Goal: Transaction & Acquisition: Subscribe to service/newsletter

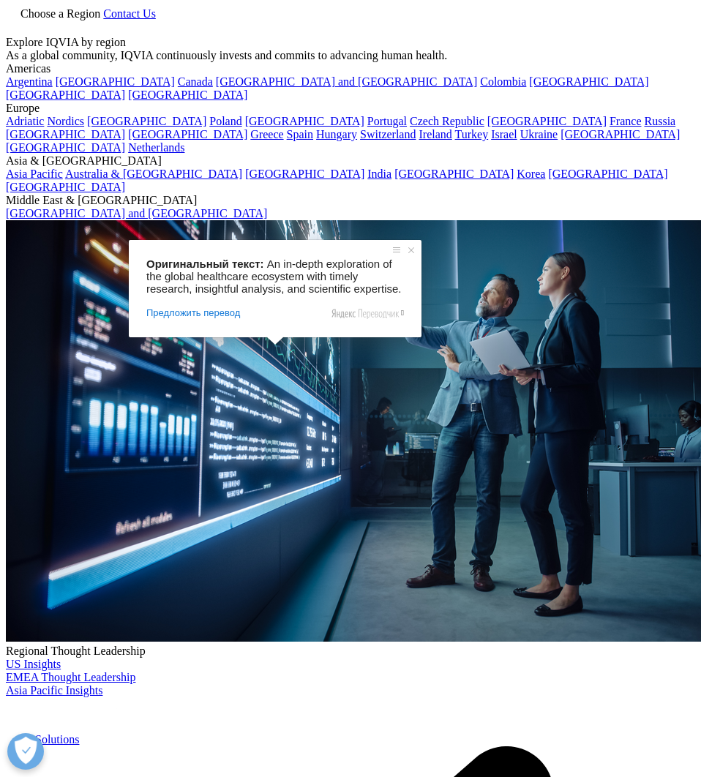
scroll to position [292, 0]
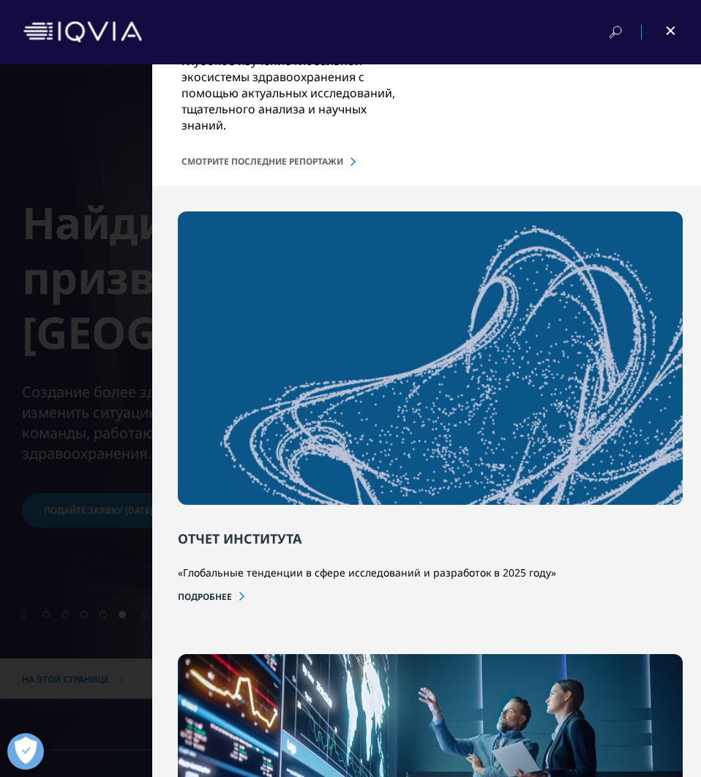
click at [206, 598] on ya-tr-span "Подробнее" at bounding box center [205, 596] width 54 height 12
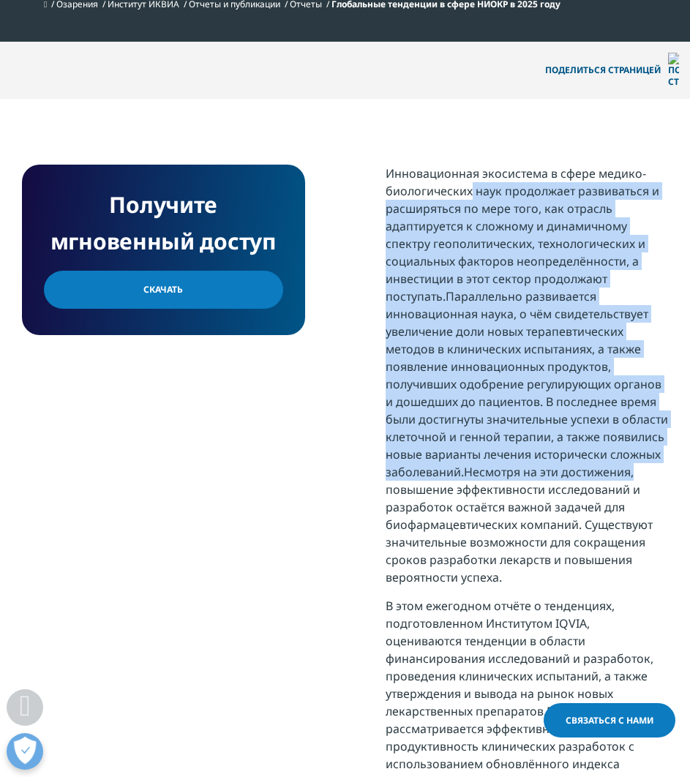
drag, startPoint x: 507, startPoint y: 205, endPoint x: 636, endPoint y: 440, distance: 268.0
click at [637, 442] on p "Инновационная экосистема в сфере медико-биологических наук продолжает развивать…" at bounding box center [526, 381] width 283 height 432
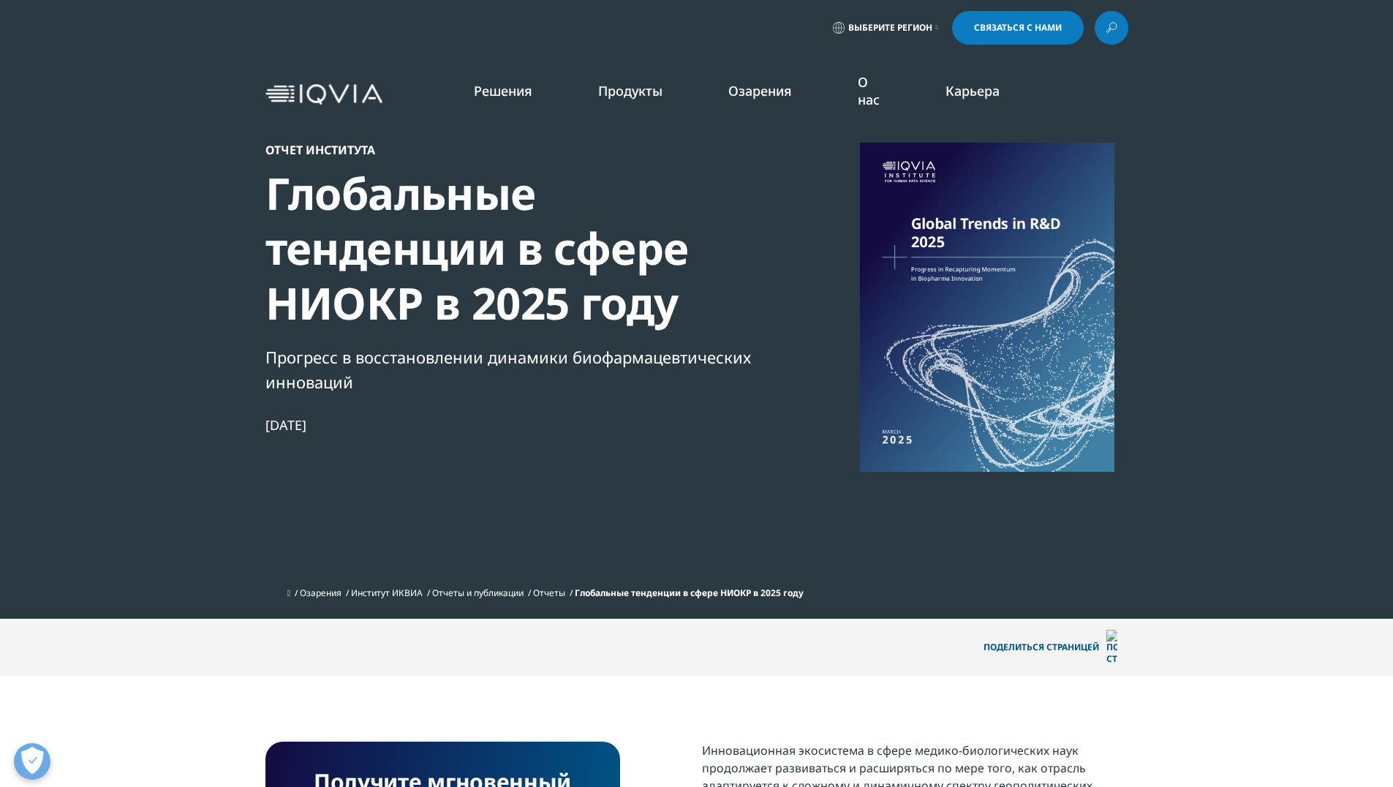
click at [684, 83] on li "Продукты КЛИНИЧЕСКИЕ ПРОДУКТЫ Набор для планирования План предоставления гранта…" at bounding box center [630, 105] width 130 height 47
click at [677, 83] on li "Продукты КЛИНИЧЕСКИЕ ПРОДУКТЫ Набор для планирования План предоставления гранта…" at bounding box center [630, 105] width 130 height 47
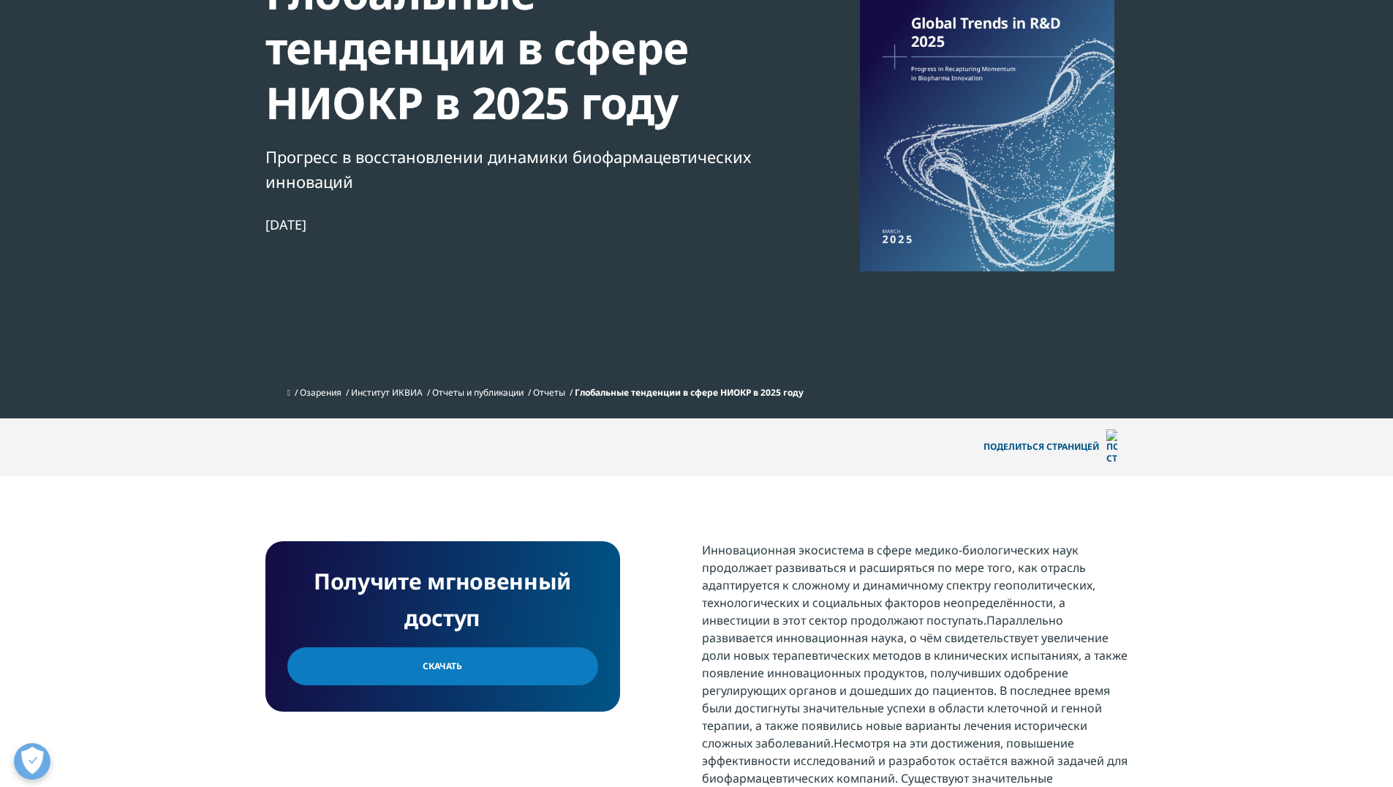
scroll to position [219, 0]
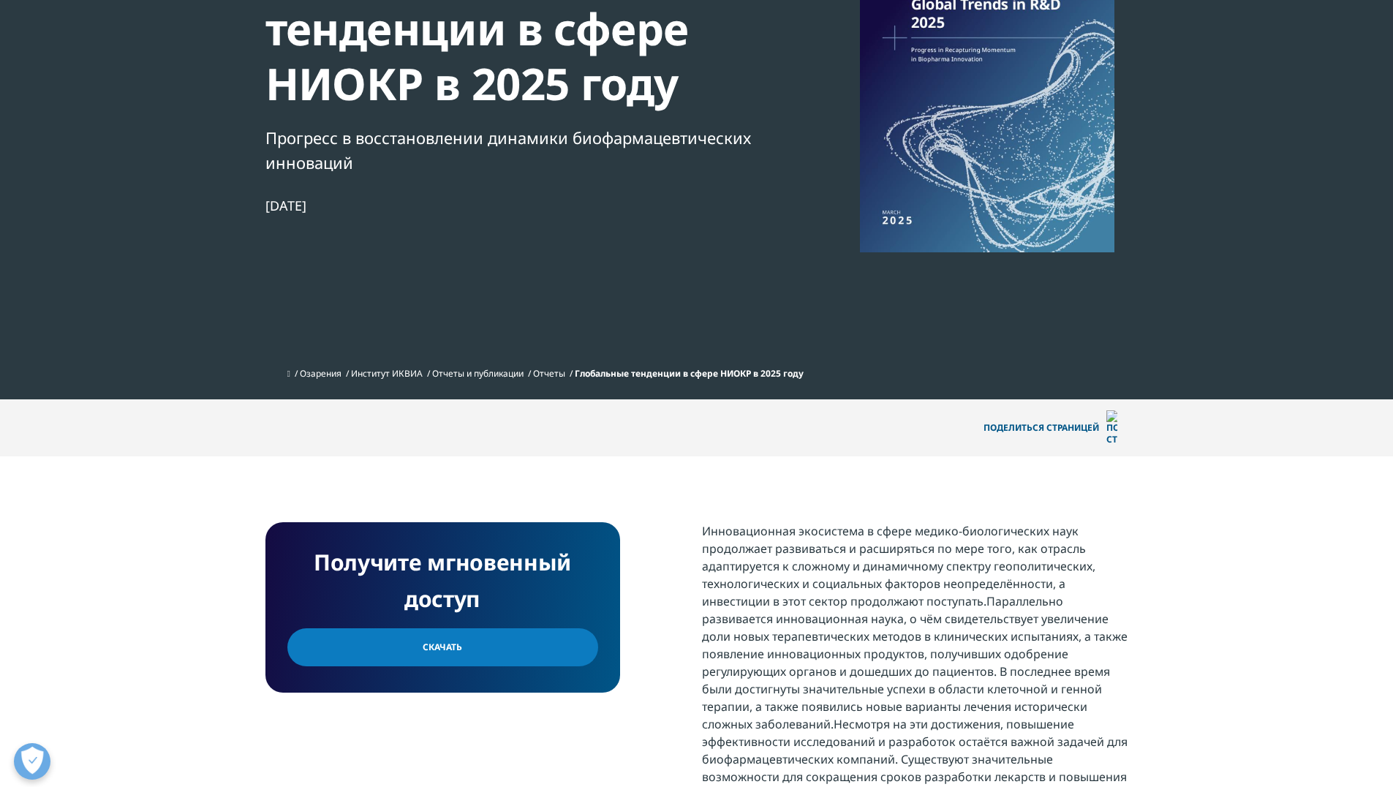
click at [520, 628] on link "Скачать" at bounding box center [442, 647] width 311 height 38
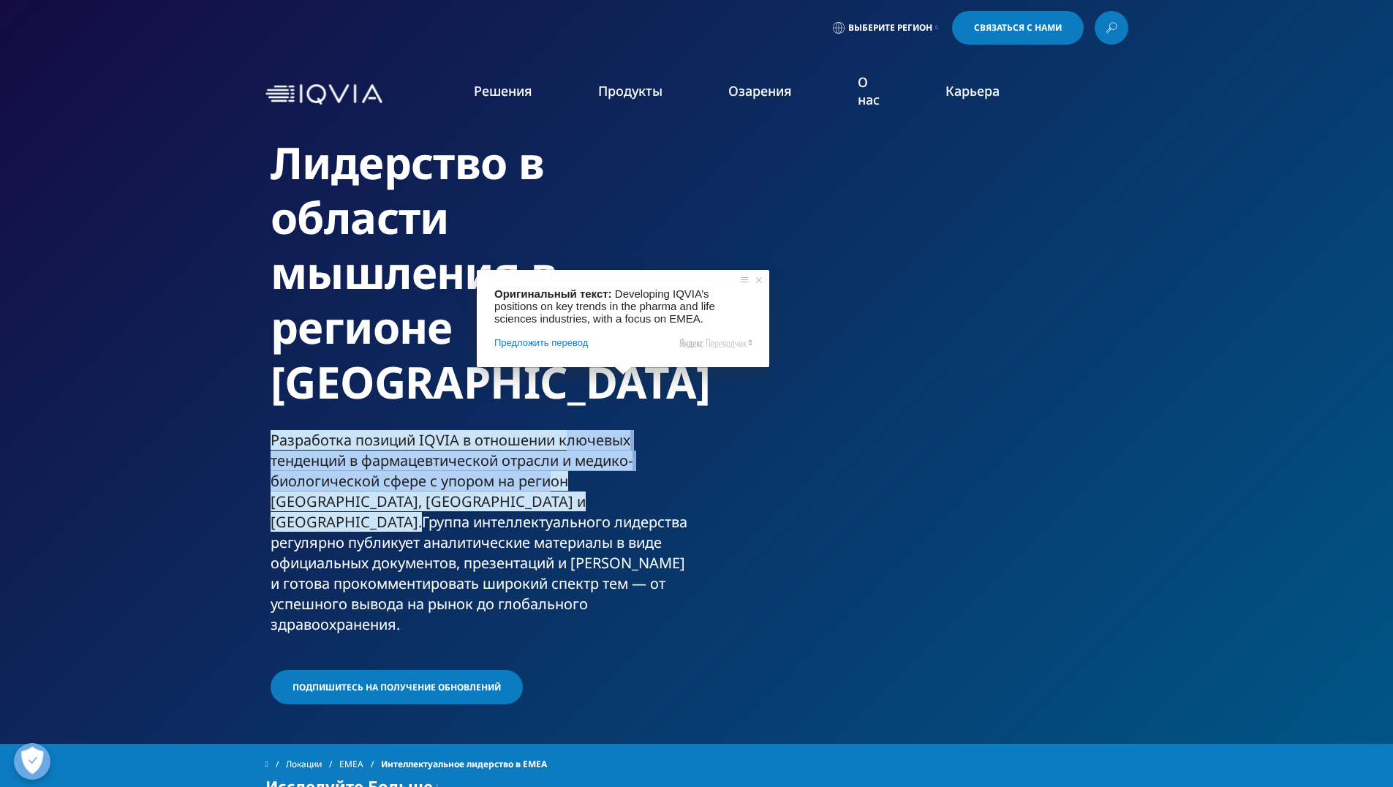
drag, startPoint x: 570, startPoint y: 385, endPoint x: 552, endPoint y: 426, distance: 45.5
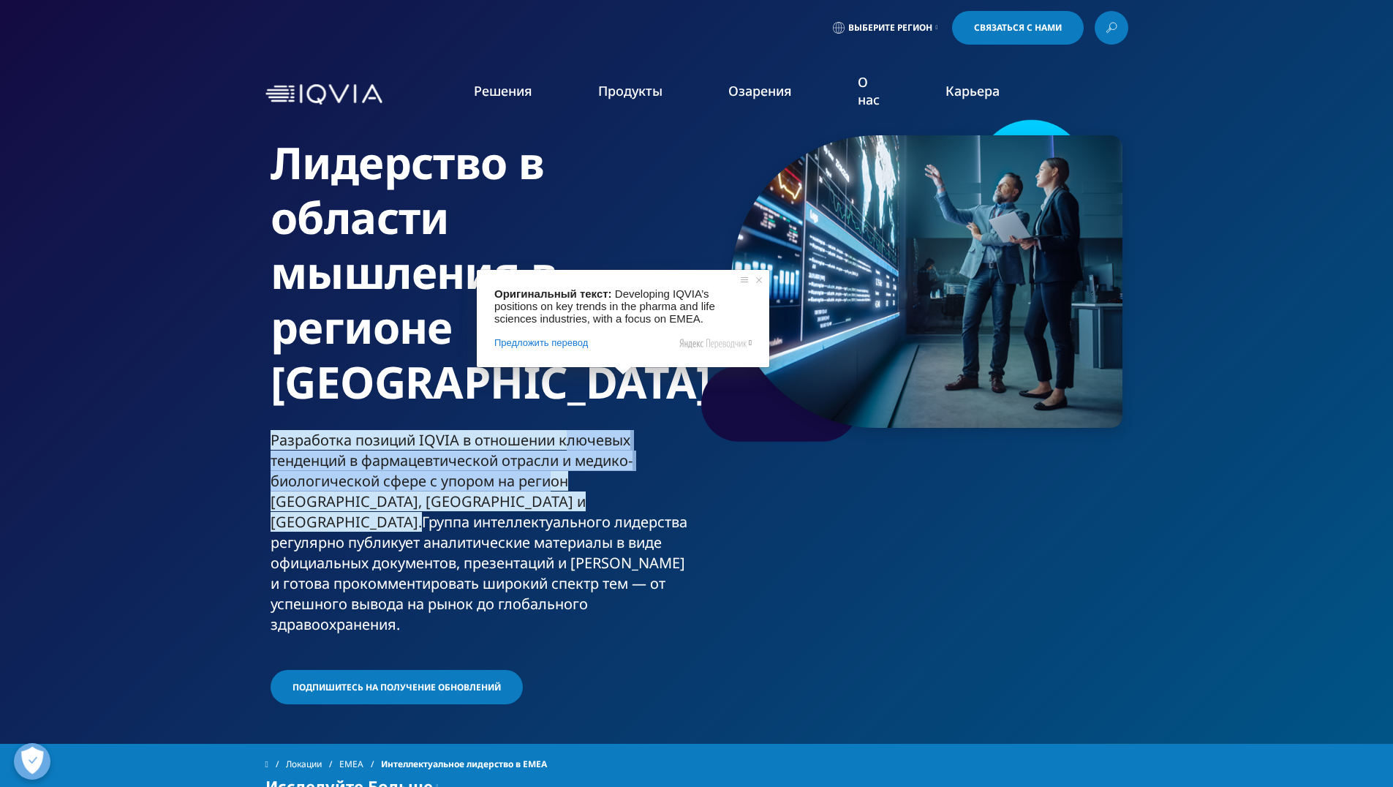
click at [552, 430] on ya-tr-span "Разработка позиций IQVIA в отношении ключевых тенденций в фармацевтической отра…" at bounding box center [452, 481] width 362 height 102
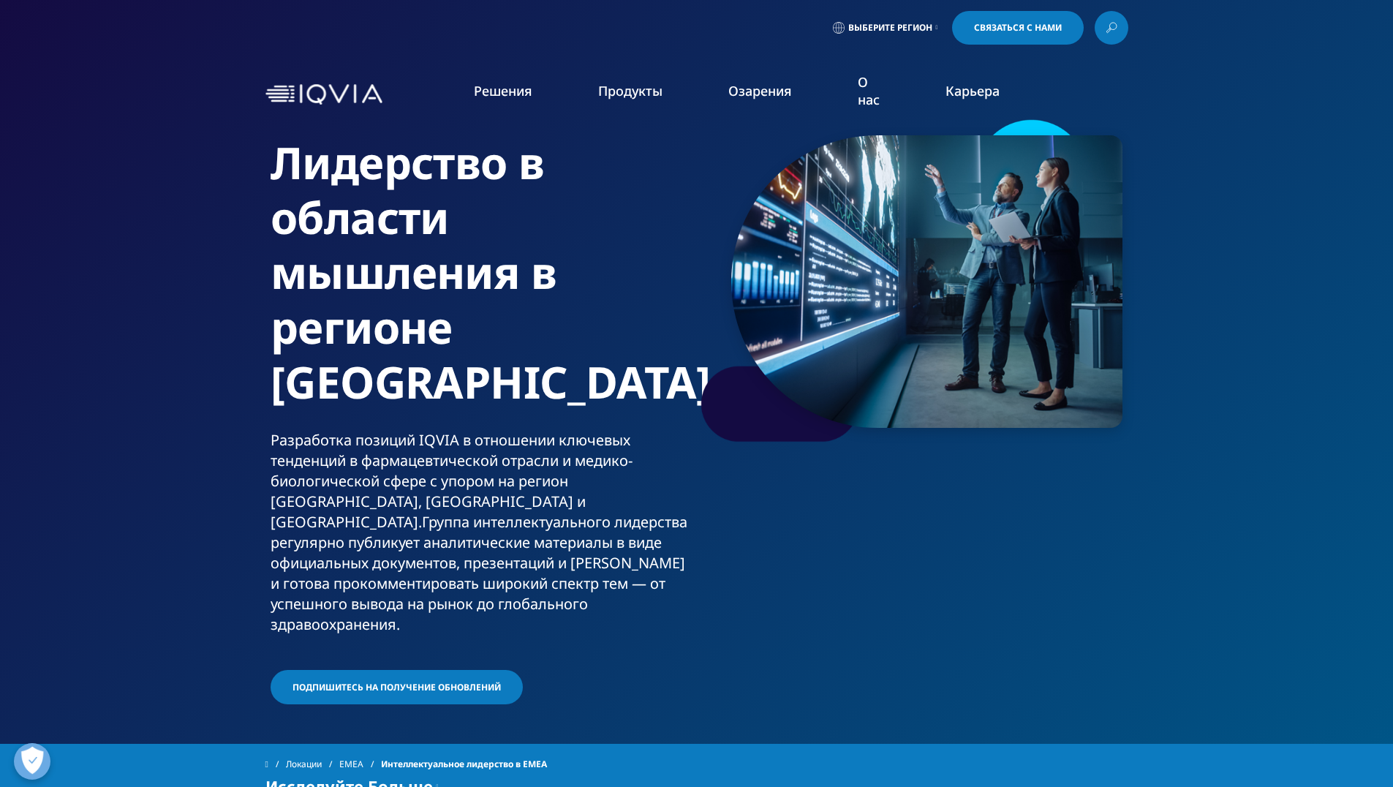
click at [220, 345] on section "Лидерство в области мышления в регионе EMEA Разработка позиций IQVIA в отношени…" at bounding box center [696, 372] width 1393 height 744
click at [230, 349] on section "Лидерство в области мышления в регионе EMEA Разработка позиций IQVIA в отношени…" at bounding box center [696, 372] width 1393 height 744
click at [469, 541] on ya-tr-span "Группа интеллектуального лидерства регулярно публикует аналитические материалы …" at bounding box center [479, 573] width 417 height 122
drag, startPoint x: 469, startPoint y: 541, endPoint x: 439, endPoint y: 317, distance: 226.5
click at [469, 540] on ya-tr-span "Группа интеллектуального лидерства регулярно публикует аналитические материалы …" at bounding box center [479, 573] width 417 height 122
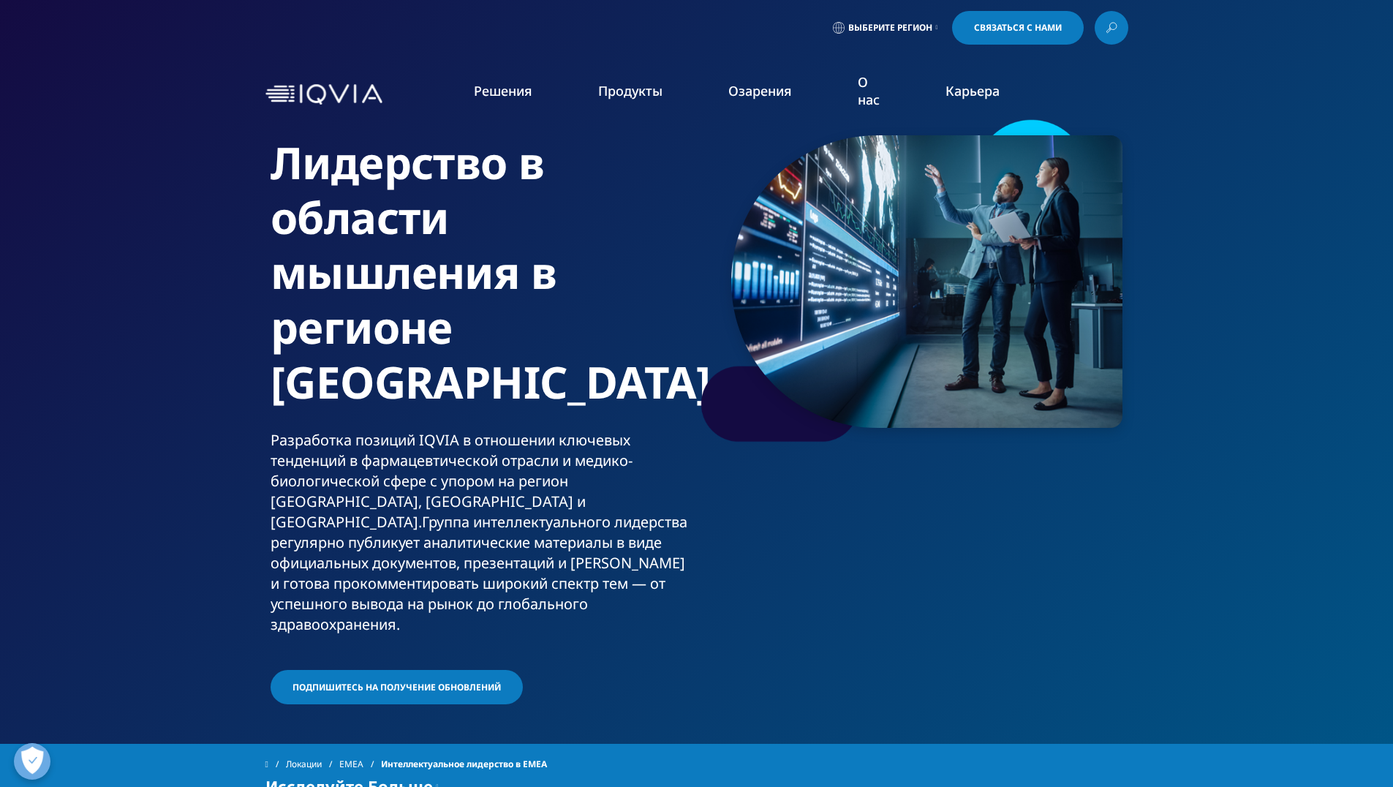
click at [439, 317] on ya-tr-span "Лидерство в области мышления в регионе EMEA" at bounding box center [491, 271] width 440 height 279
drag, startPoint x: 436, startPoint y: 265, endPoint x: 345, endPoint y: 156, distance: 142.3
click at [431, 257] on ya-tr-span "Лидерство в области мышления в регионе EMEA" at bounding box center [491, 271] width 440 height 279
click at [345, 156] on ya-tr-span "Лидерство в области мышления в регионе EMEA" at bounding box center [491, 271] width 440 height 279
click at [888, 426] on ya-tr-span "Узнать больше" at bounding box center [884, 432] width 73 height 12
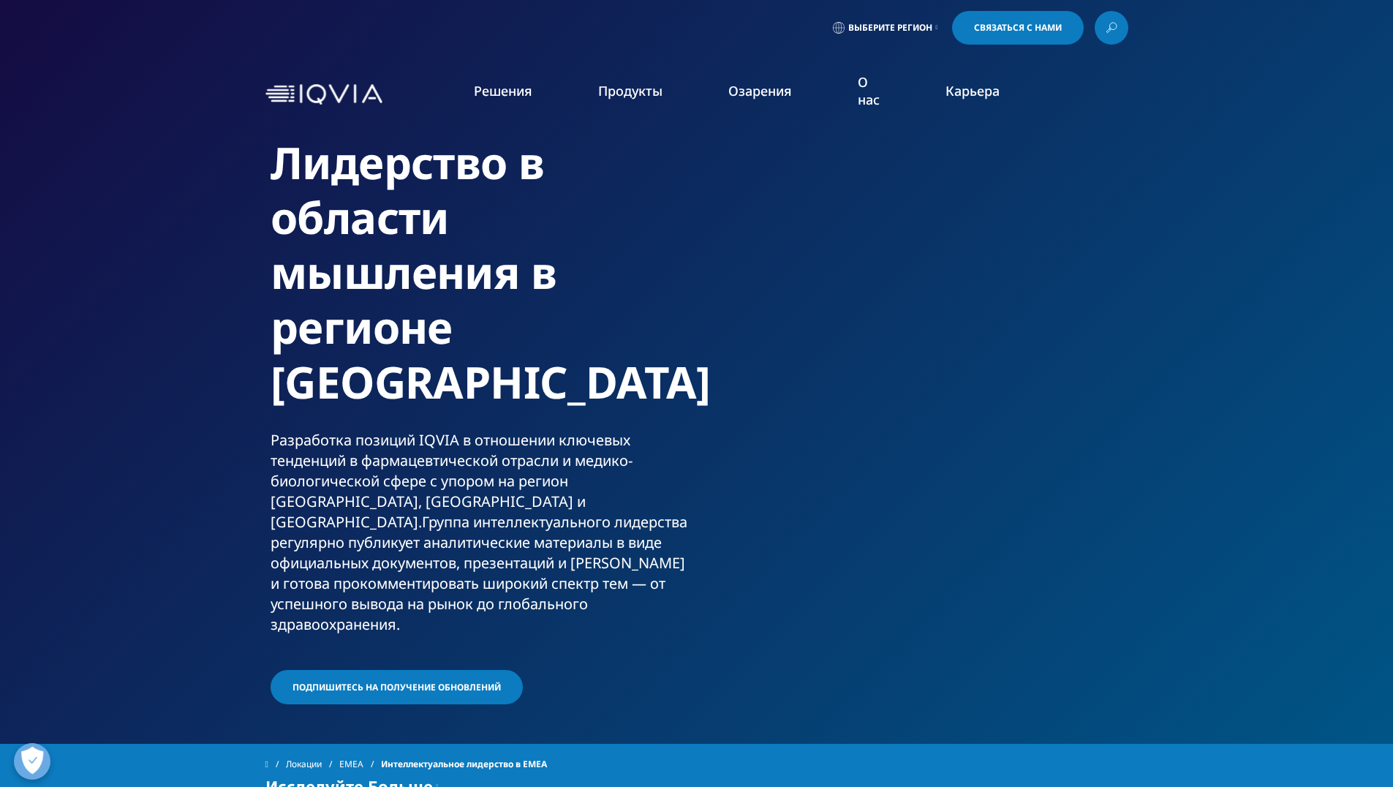
click at [464, 681] on ya-tr-span "Подпишитесь на получение обновлений" at bounding box center [396, 687] width 208 height 12
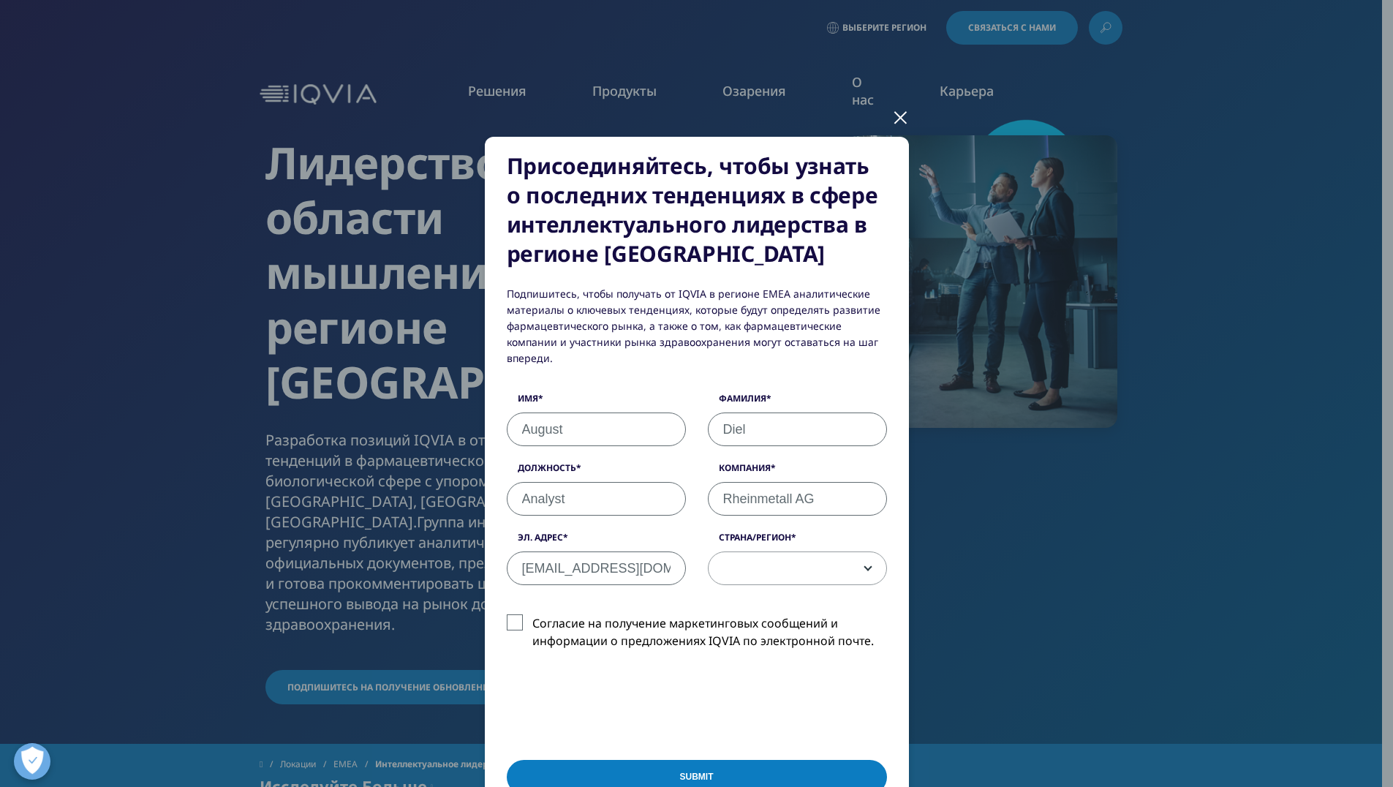
click at [573, 438] on div "Имя August Фамилия Diel Должность Analyst Компания Rheinmetall AG Эл. адрес 63e…" at bounding box center [697, 496] width 402 height 208
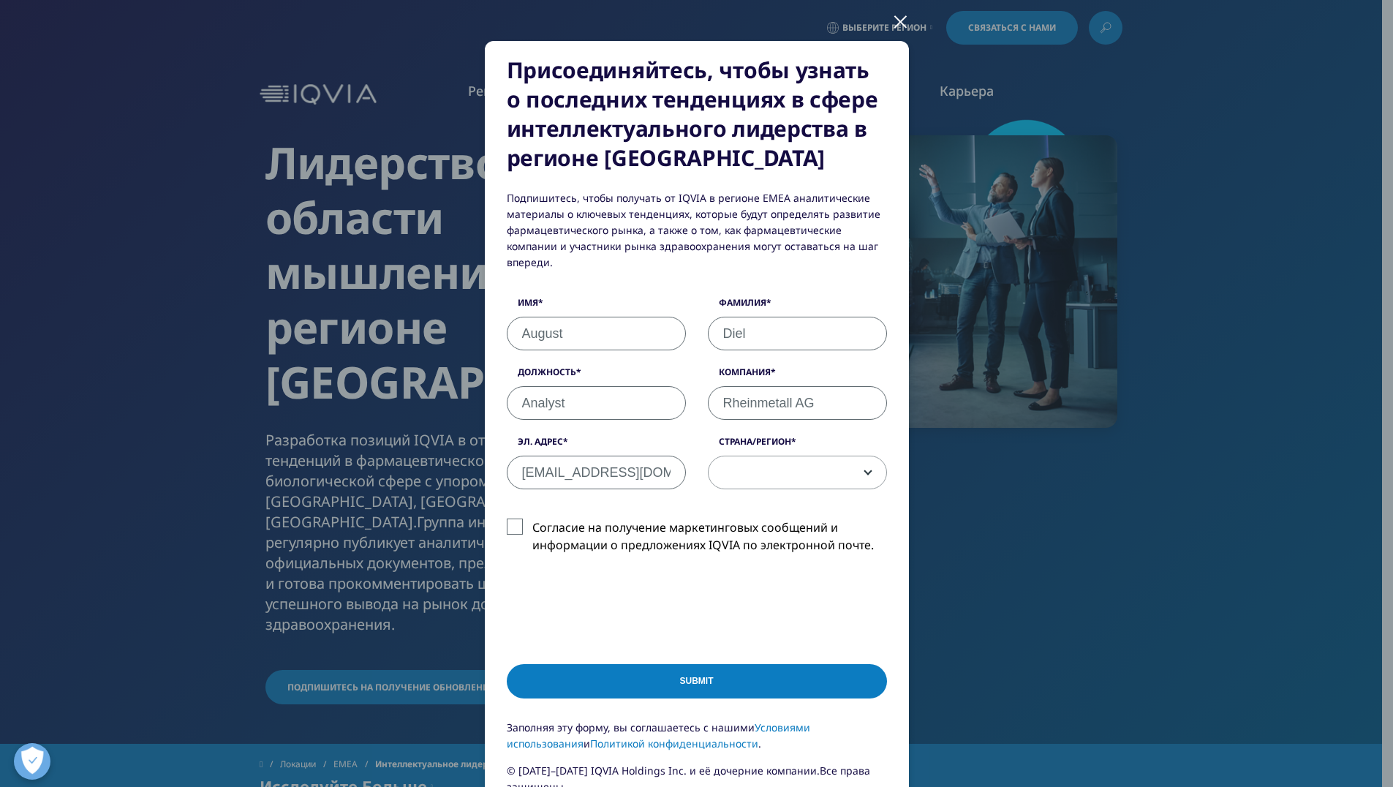
scroll to position [219, 0]
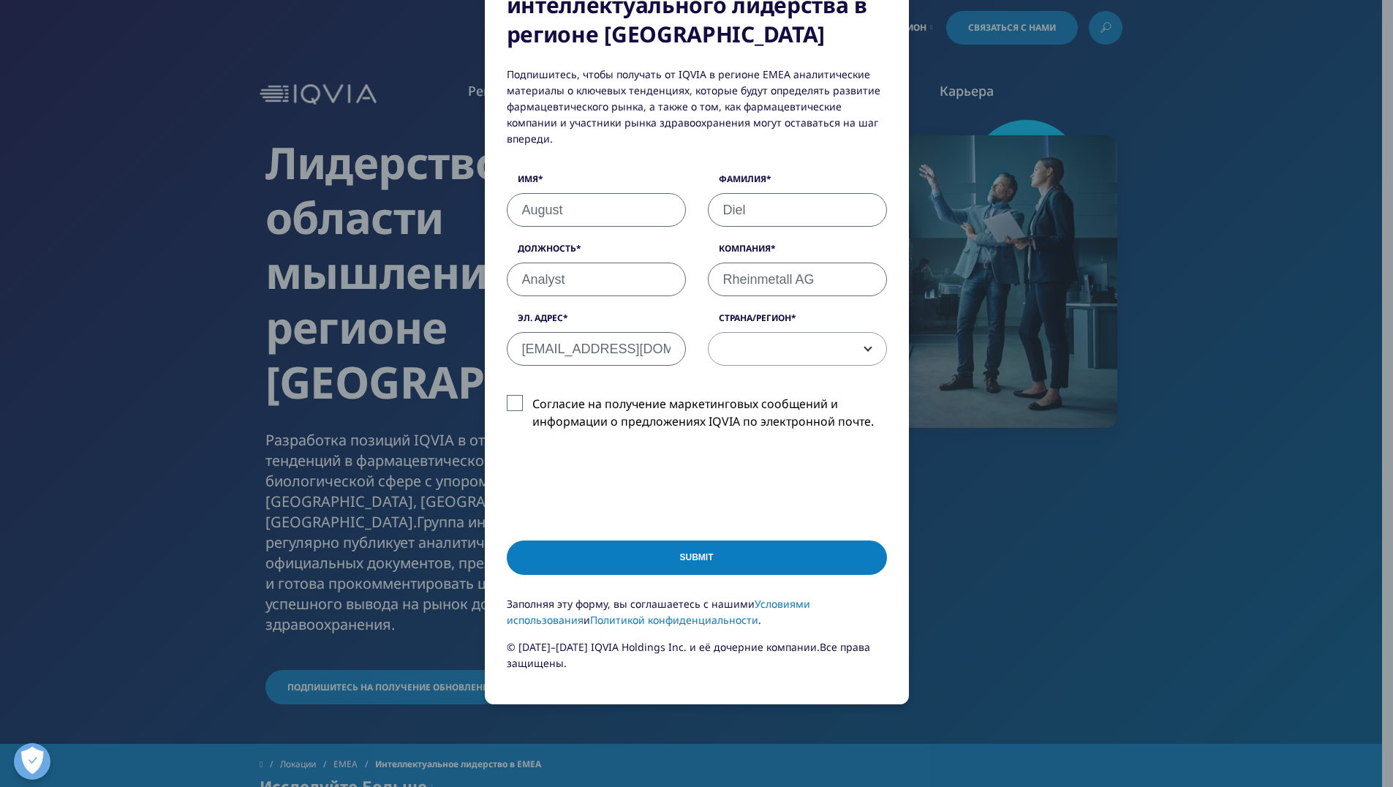
click at [575, 342] on input "63en9@mechanicspedia.com" at bounding box center [596, 349] width 179 height 34
drag, startPoint x: 651, startPoint y: 336, endPoint x: 504, endPoint y: 337, distance: 147.0
click at [507, 337] on input "63en9@mechanicspedia.com" at bounding box center [596, 349] width 179 height 34
click at [649, 336] on input "63en9@mechanicspedia.com" at bounding box center [596, 349] width 179 height 34
click at [834, 479] on div at bounding box center [697, 481] width 380 height 57
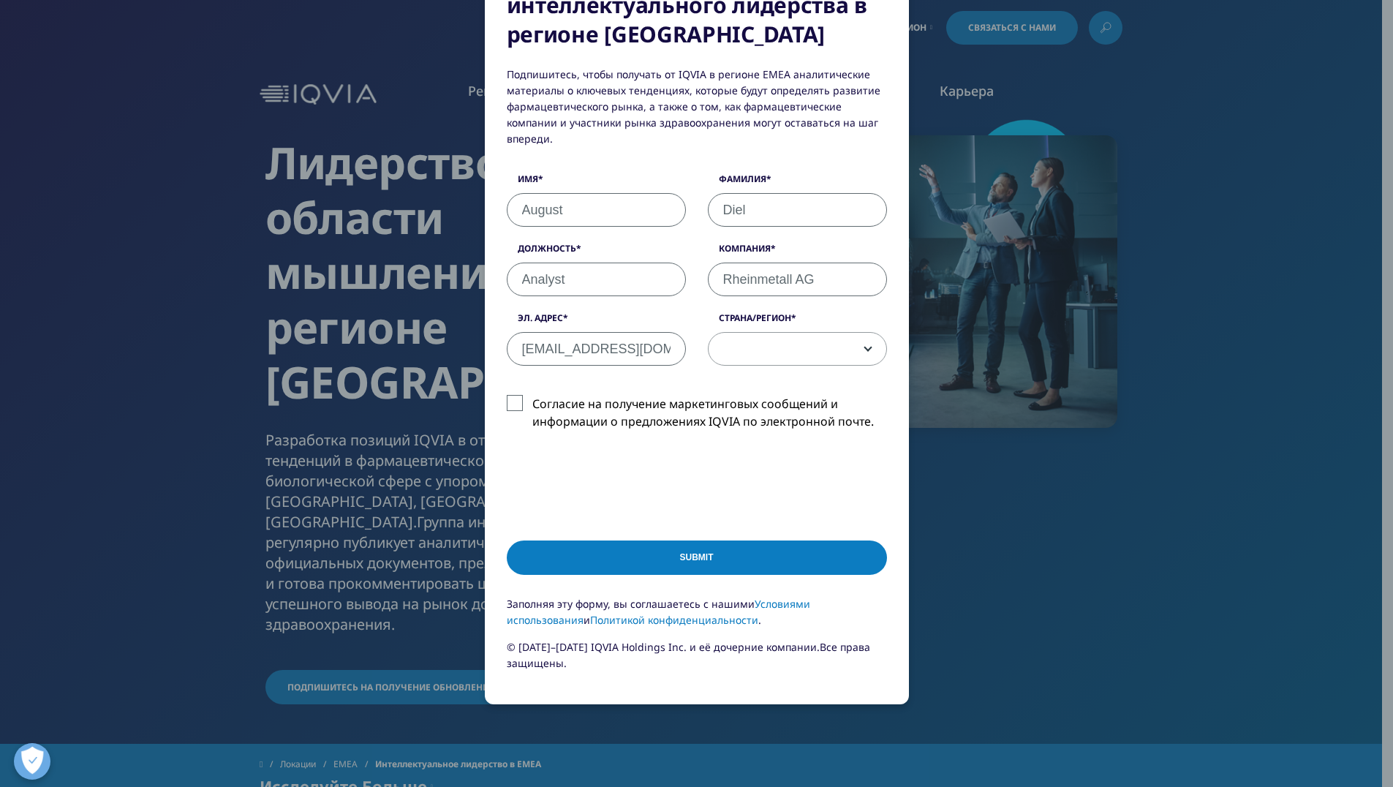
drag, startPoint x: 669, startPoint y: 332, endPoint x: 258, endPoint y: 335, distance: 411.0
click at [258, 335] on div "Присоединяйтесь, чтобы узнать о последних тенденциях в сфере интеллектуального …" at bounding box center [696, 393] width 1393 height 787
type input "om"
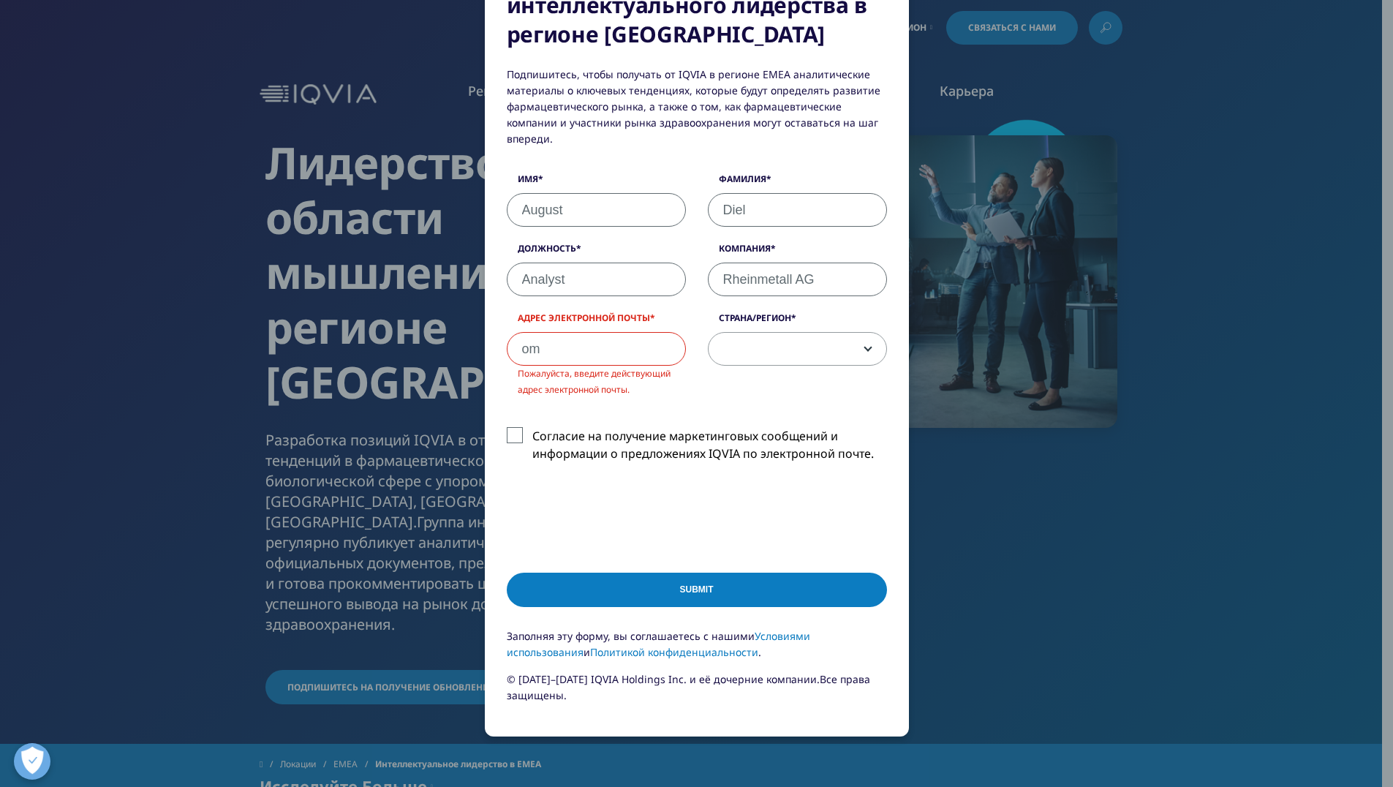
drag, startPoint x: 562, startPoint y: 343, endPoint x: 355, endPoint y: 322, distance: 207.3
click at [355, 322] on div "Присоединяйтесь, чтобы узнать о последних тенденциях в сфере интеллектуального …" at bounding box center [696, 339] width 863 height 1117
paste input "auga4@powerscrews.com"
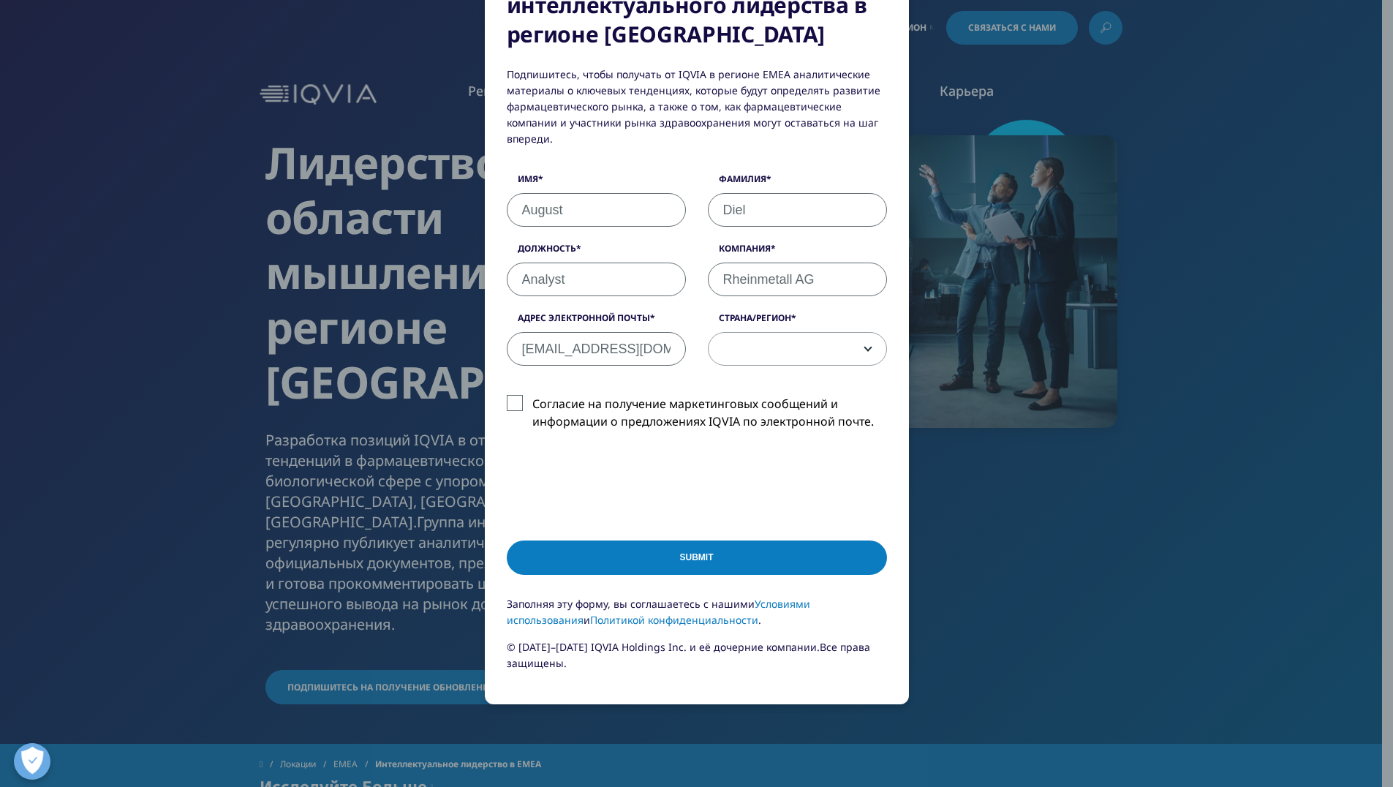
scroll to position [0, 7]
type input "auga4@powerscrews.com"
click at [525, 395] on label "Согласие на получение маркетинговых сообщений и информации о предложениях IQVIA…" at bounding box center [697, 416] width 380 height 43
click at [532, 395] on input "Согласие на получение маркетинговых сообщений и информации о предложениях IQVIA…" at bounding box center [532, 395] width 0 height 0
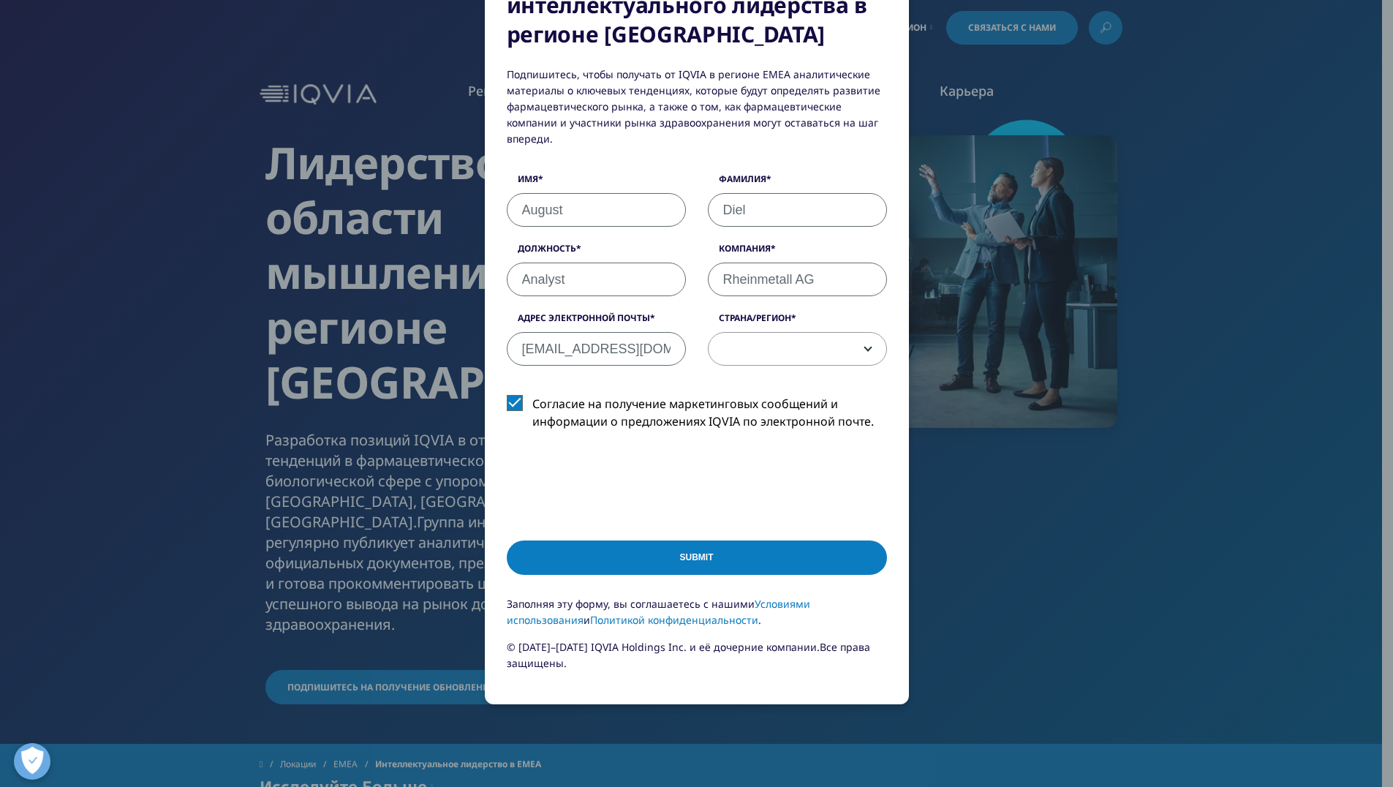
click at [643, 550] on input "Submit" at bounding box center [697, 557] width 380 height 34
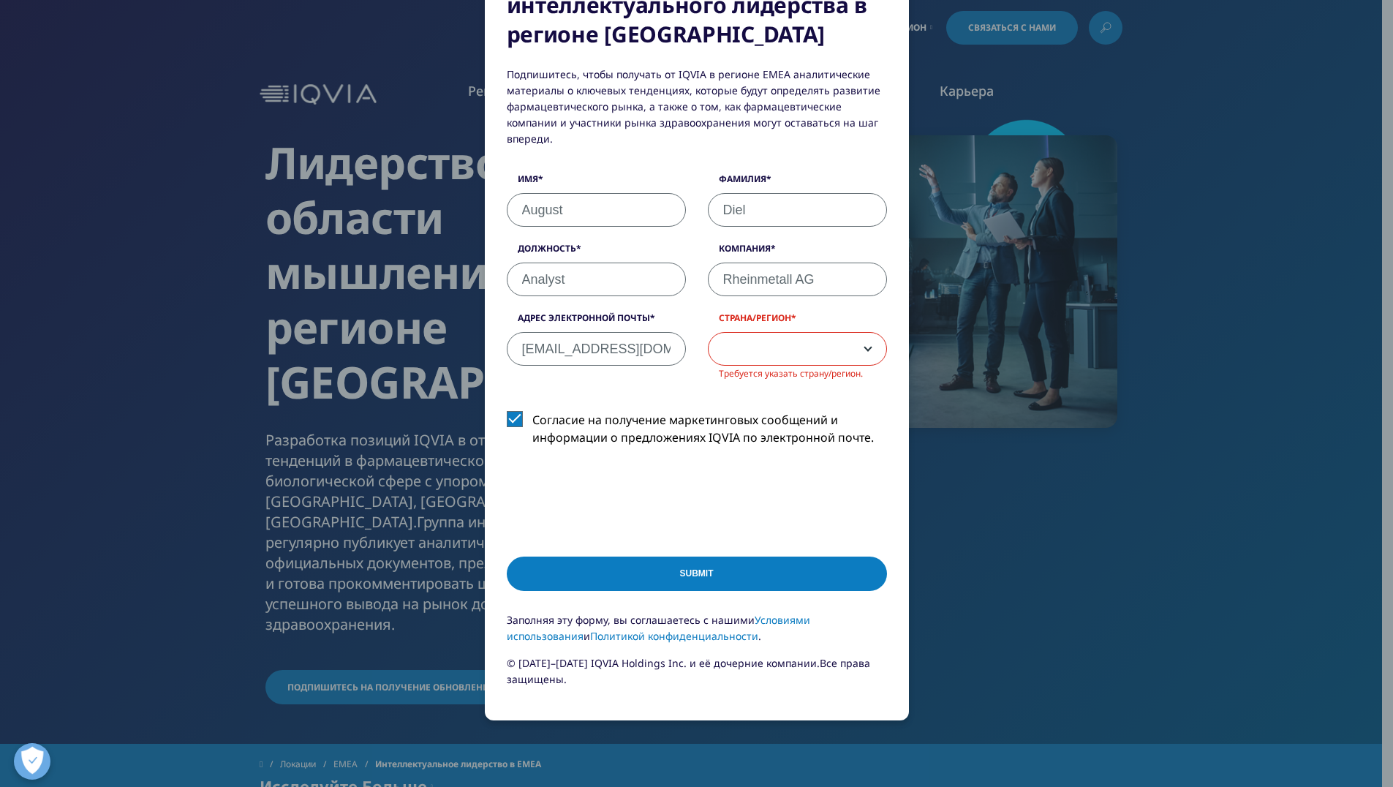
click at [775, 336] on span at bounding box center [798, 350] width 178 height 34
select select "Antarctica"
click at [760, 556] on input "Submit" at bounding box center [697, 573] width 380 height 34
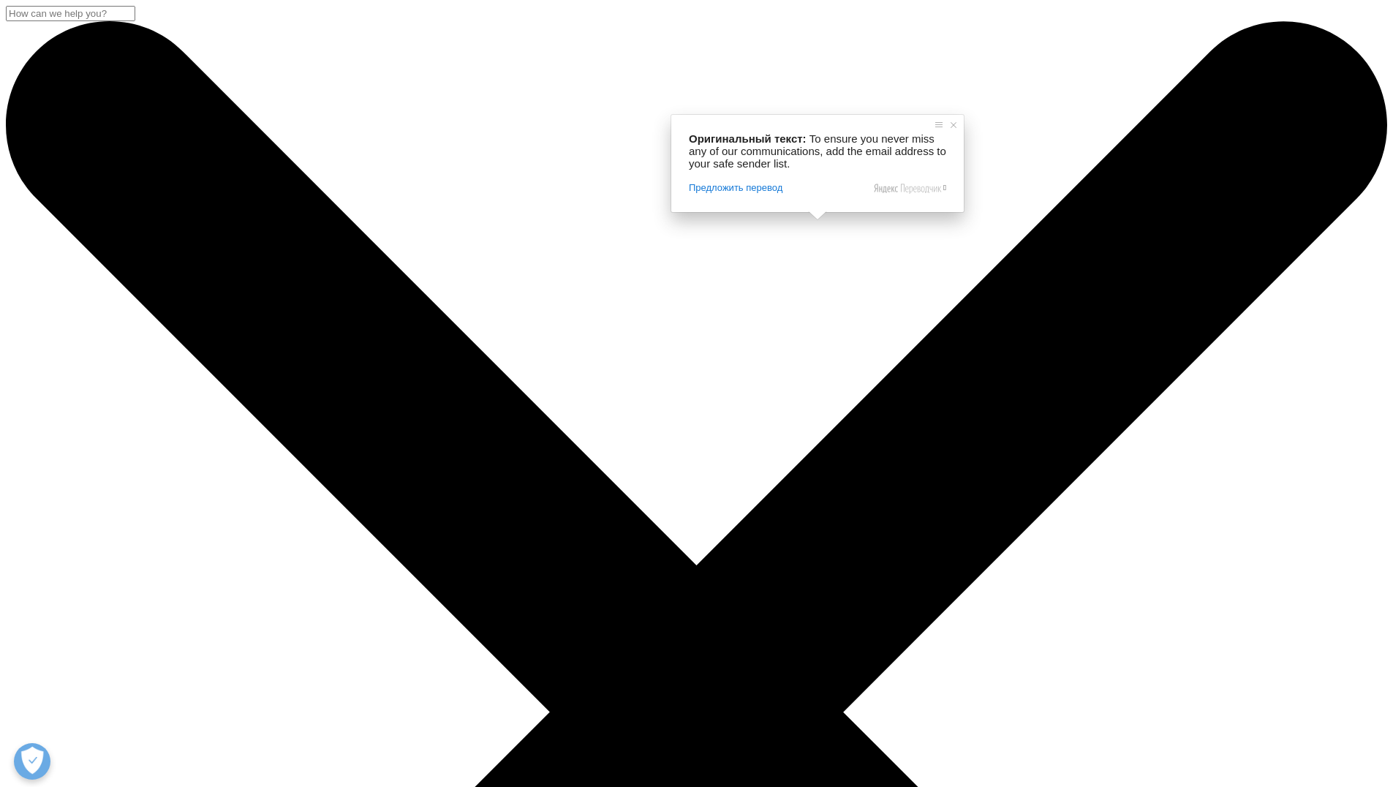
drag, startPoint x: 371, startPoint y: 244, endPoint x: 760, endPoint y: 249, distance: 389.1
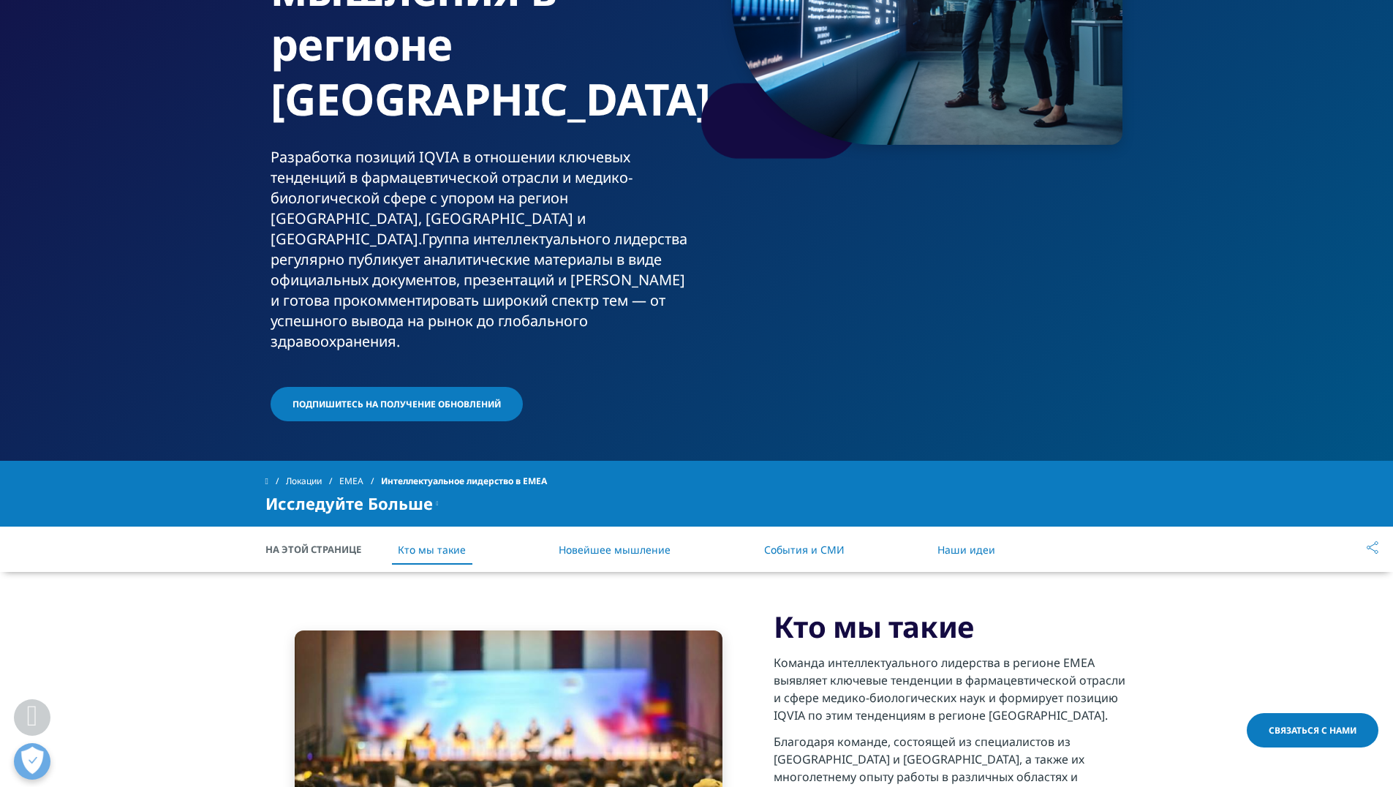
scroll to position [237, 0]
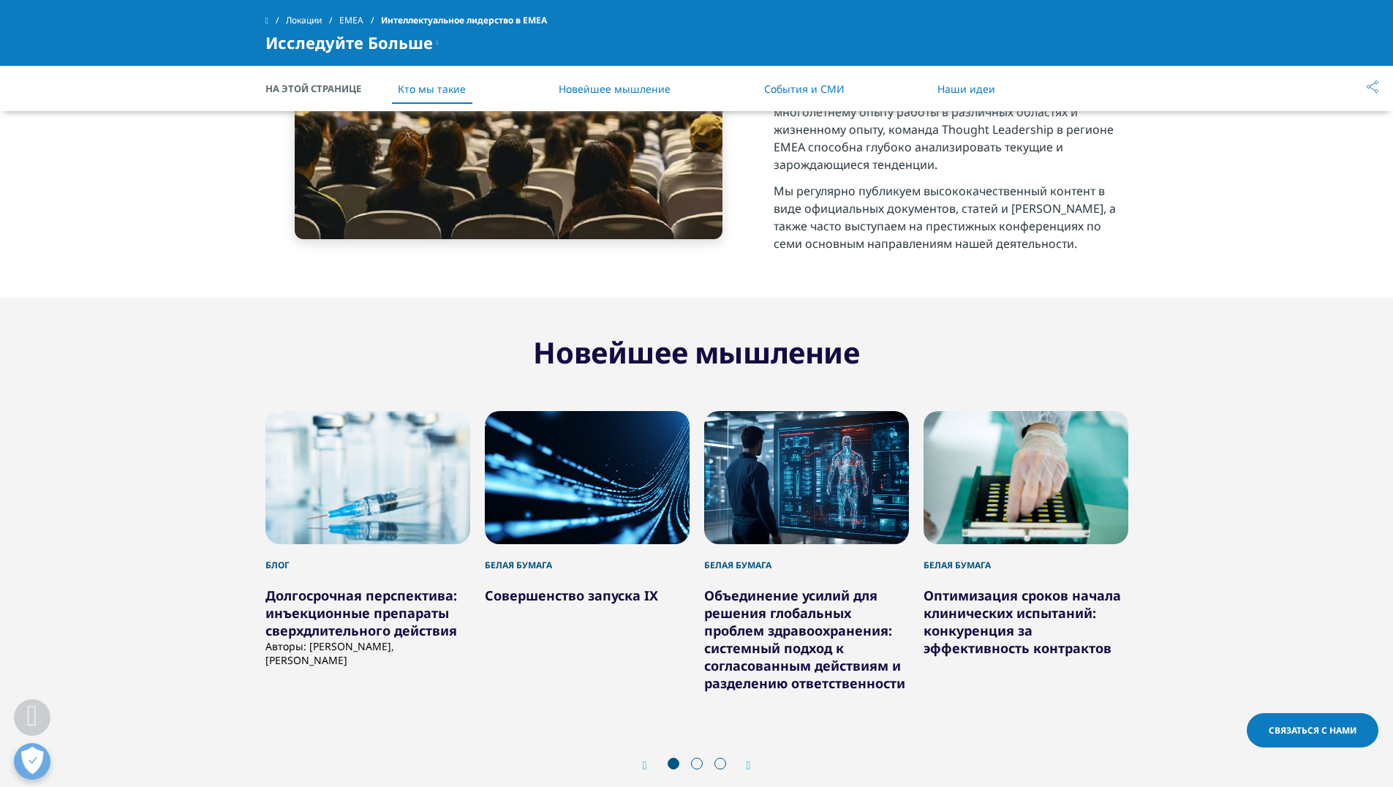
scroll to position [968, 0]
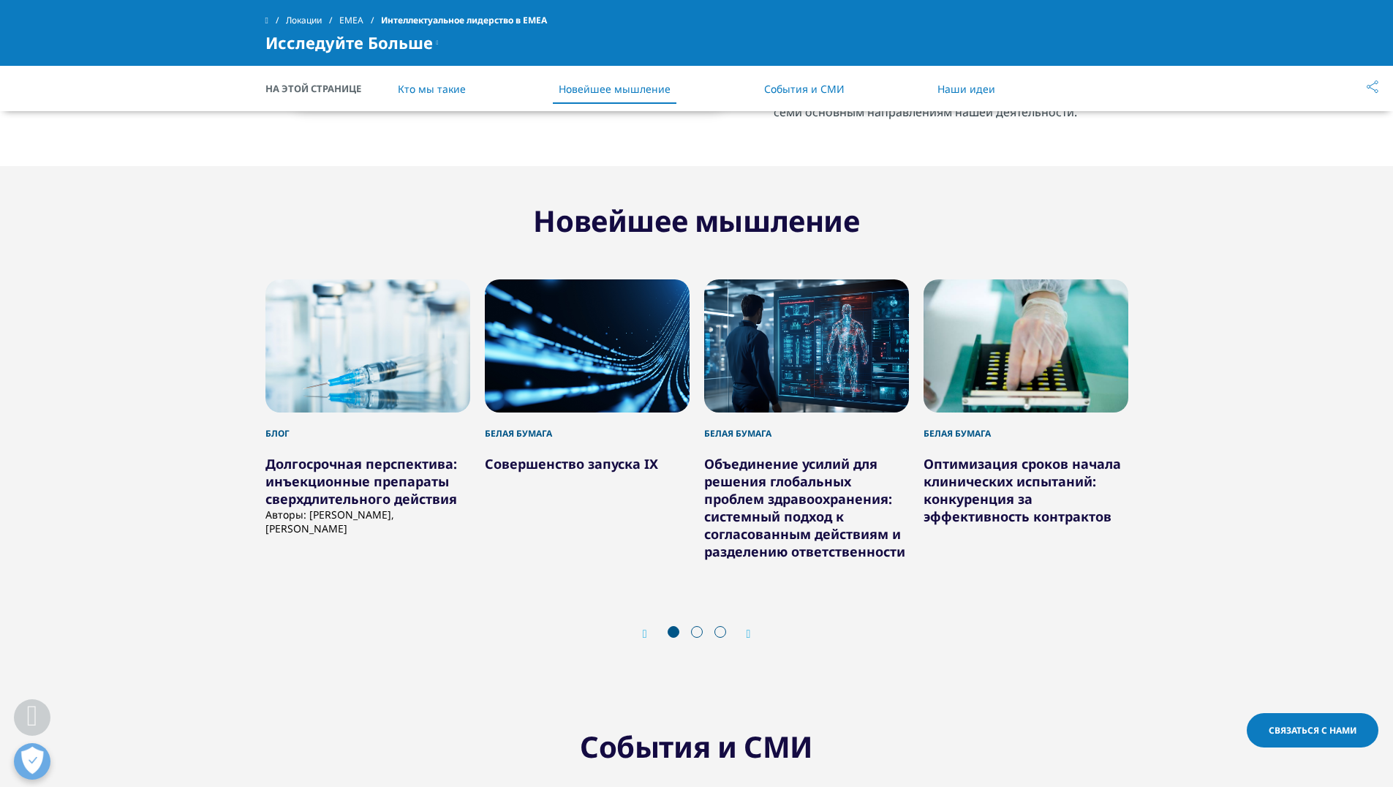
click at [744, 627] on div "Далее" at bounding box center [741, 634] width 19 height 14
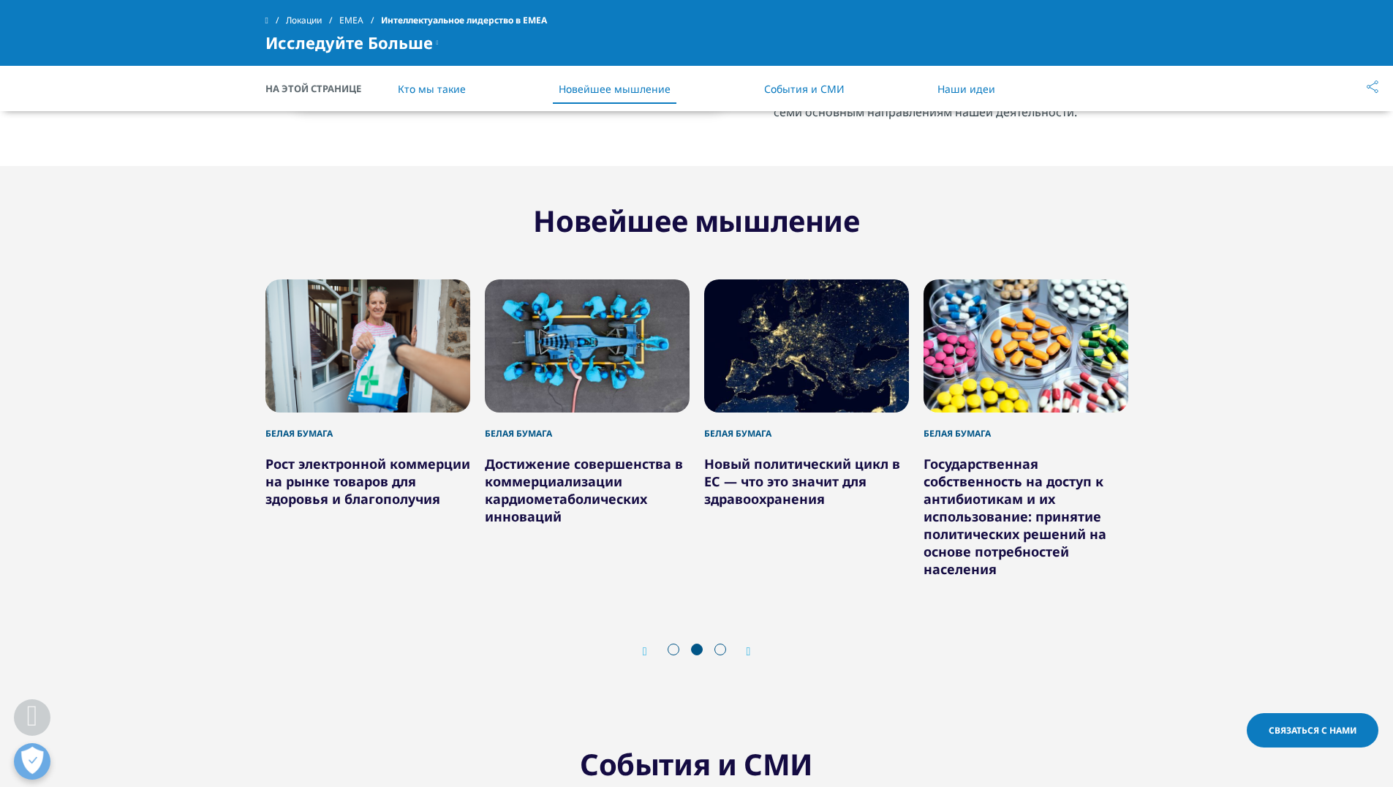
click at [744, 629] on div "Пред. Далее" at bounding box center [696, 651] width 863 height 44
click at [744, 644] on div "Далее" at bounding box center [741, 651] width 19 height 14
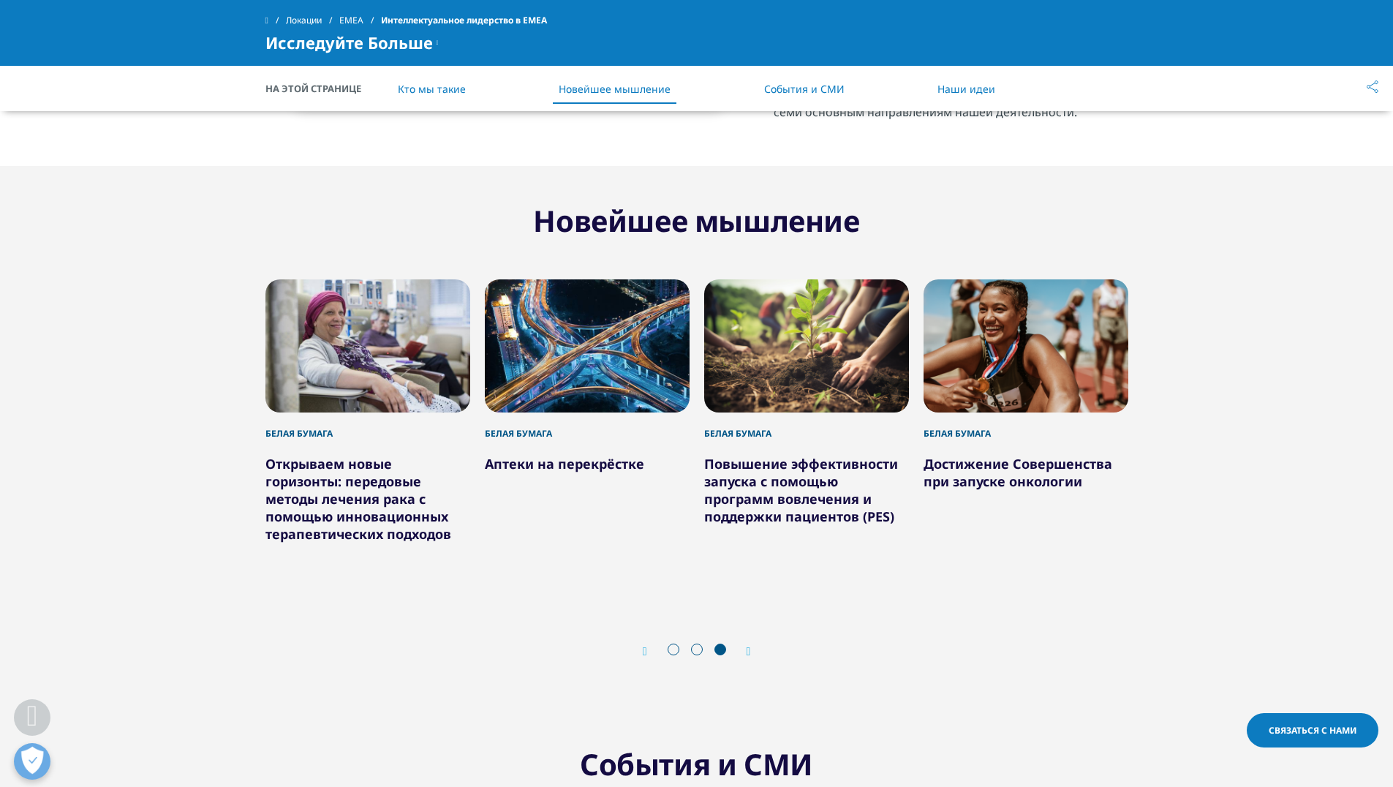
click at [646, 646] on icon "Предыдущий слайд" at bounding box center [645, 652] width 4 height 12
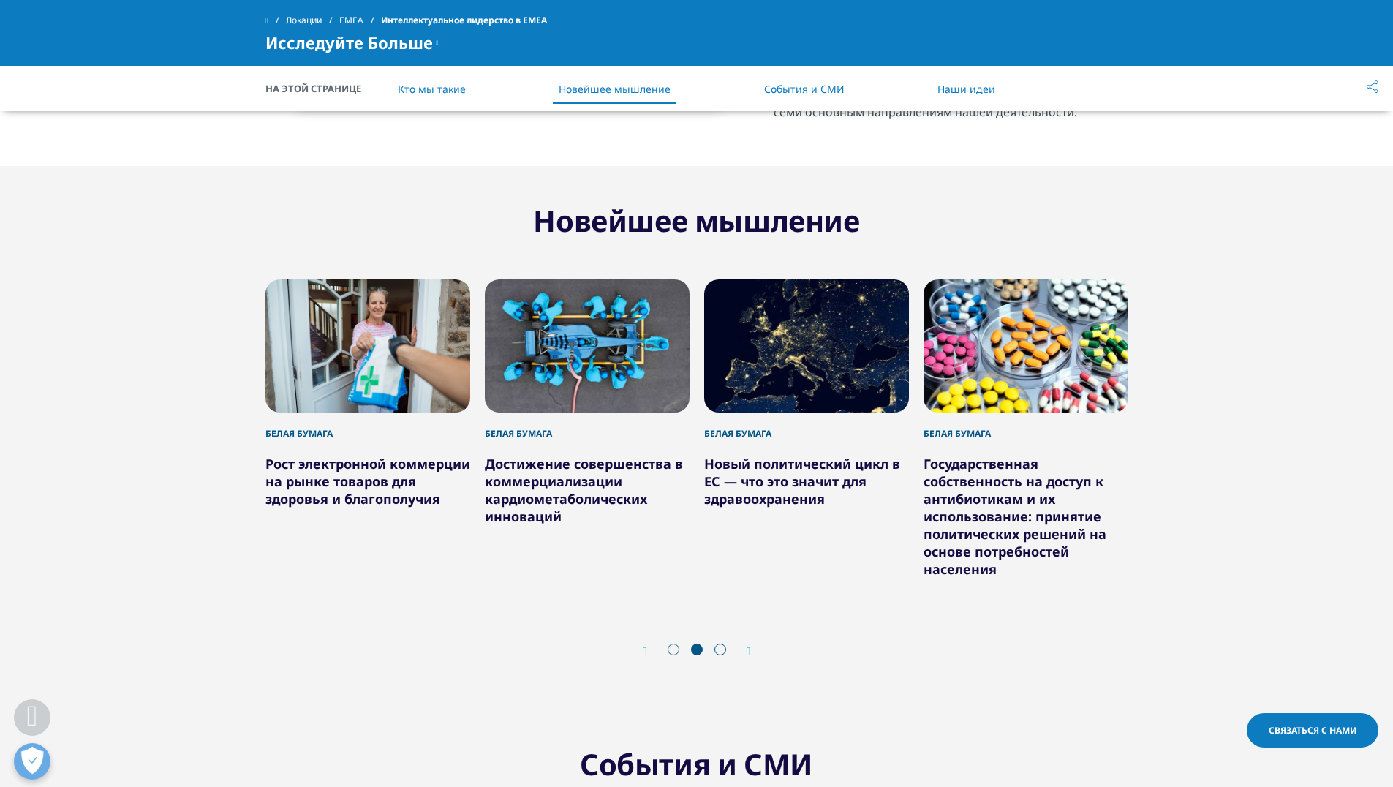
click at [649, 644] on div "Пред." at bounding box center [652, 651] width 19 height 14
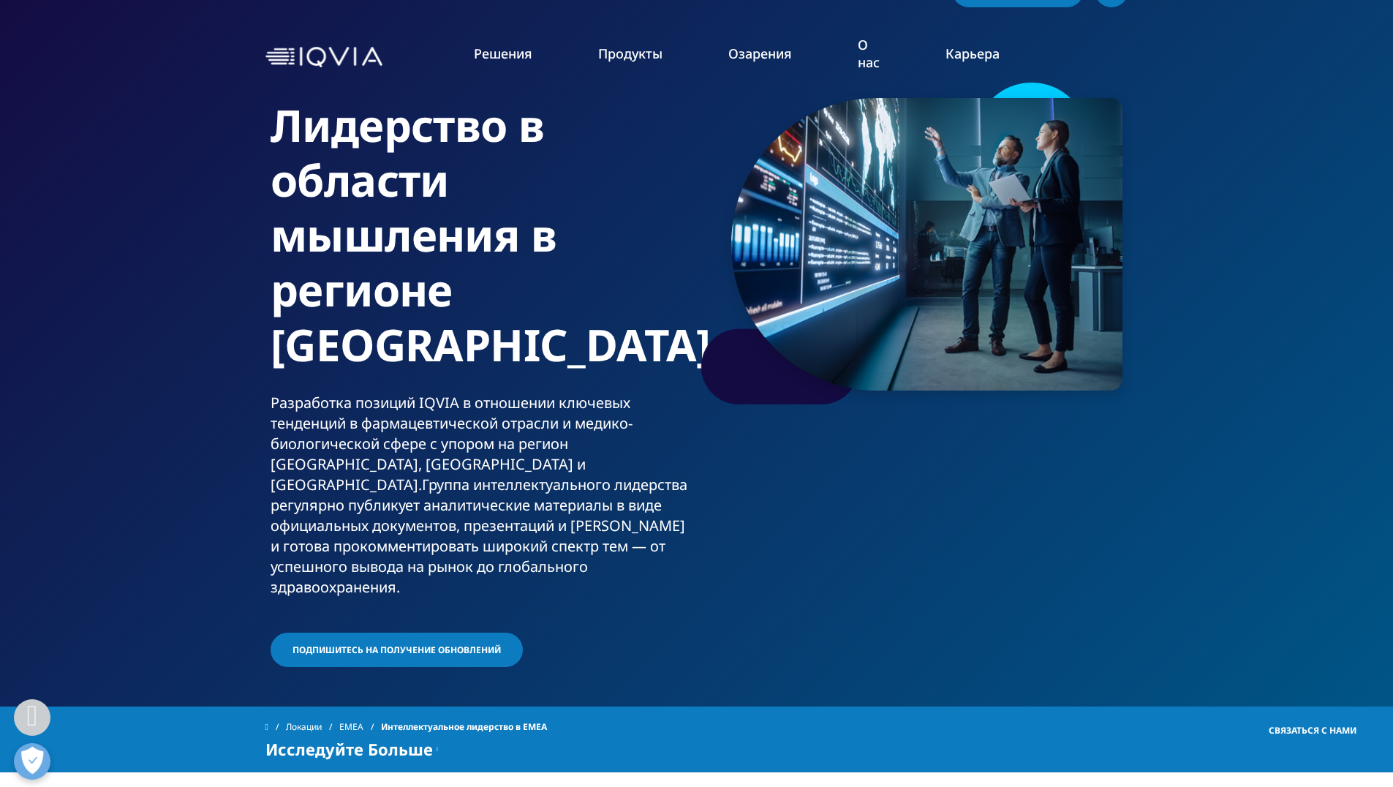
scroll to position [18, 0]
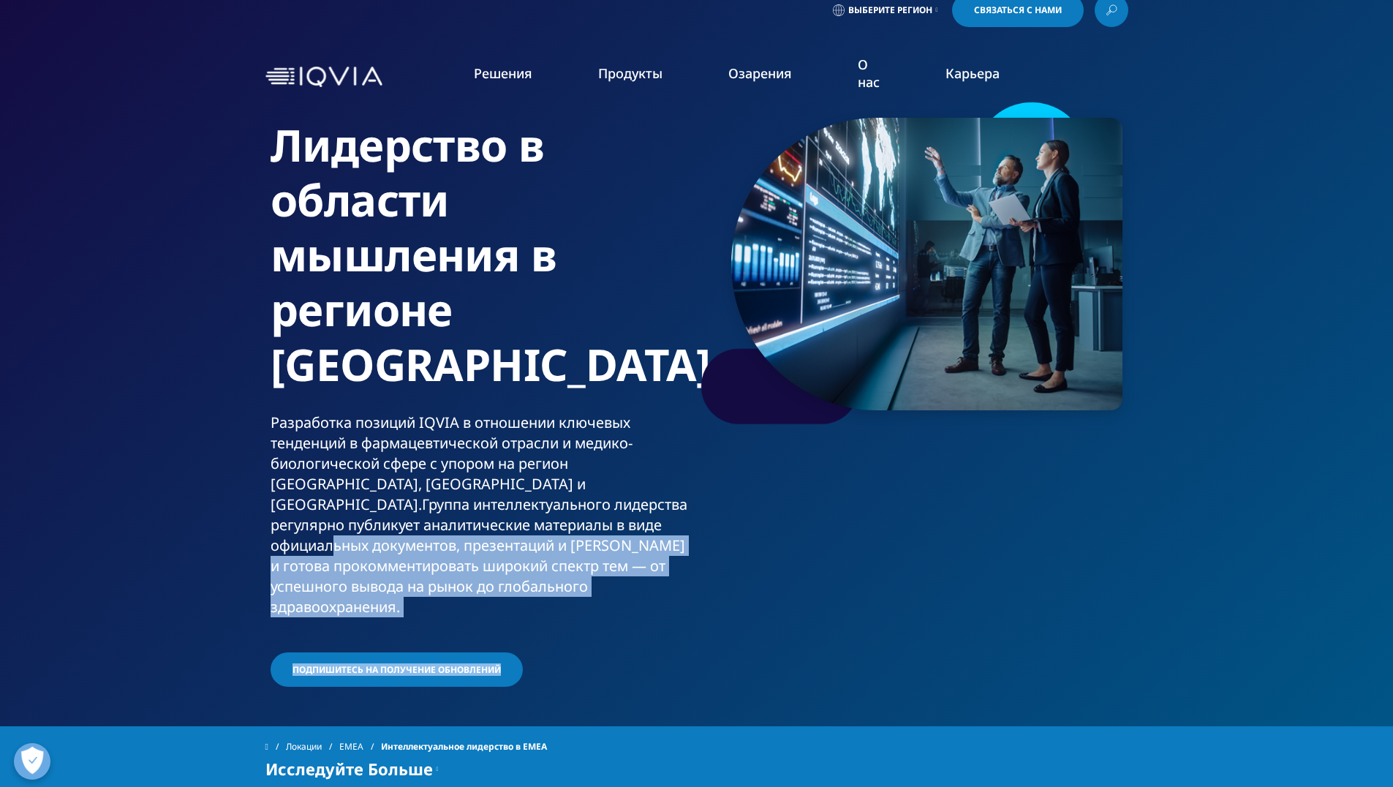
drag, startPoint x: 470, startPoint y: 480, endPoint x: 806, endPoint y: 530, distance: 339.4
click at [806, 530] on div "Лидерство в области мышления в регионе EMEA Разработка позиций IQVIA в отношени…" at bounding box center [696, 394] width 863 height 590
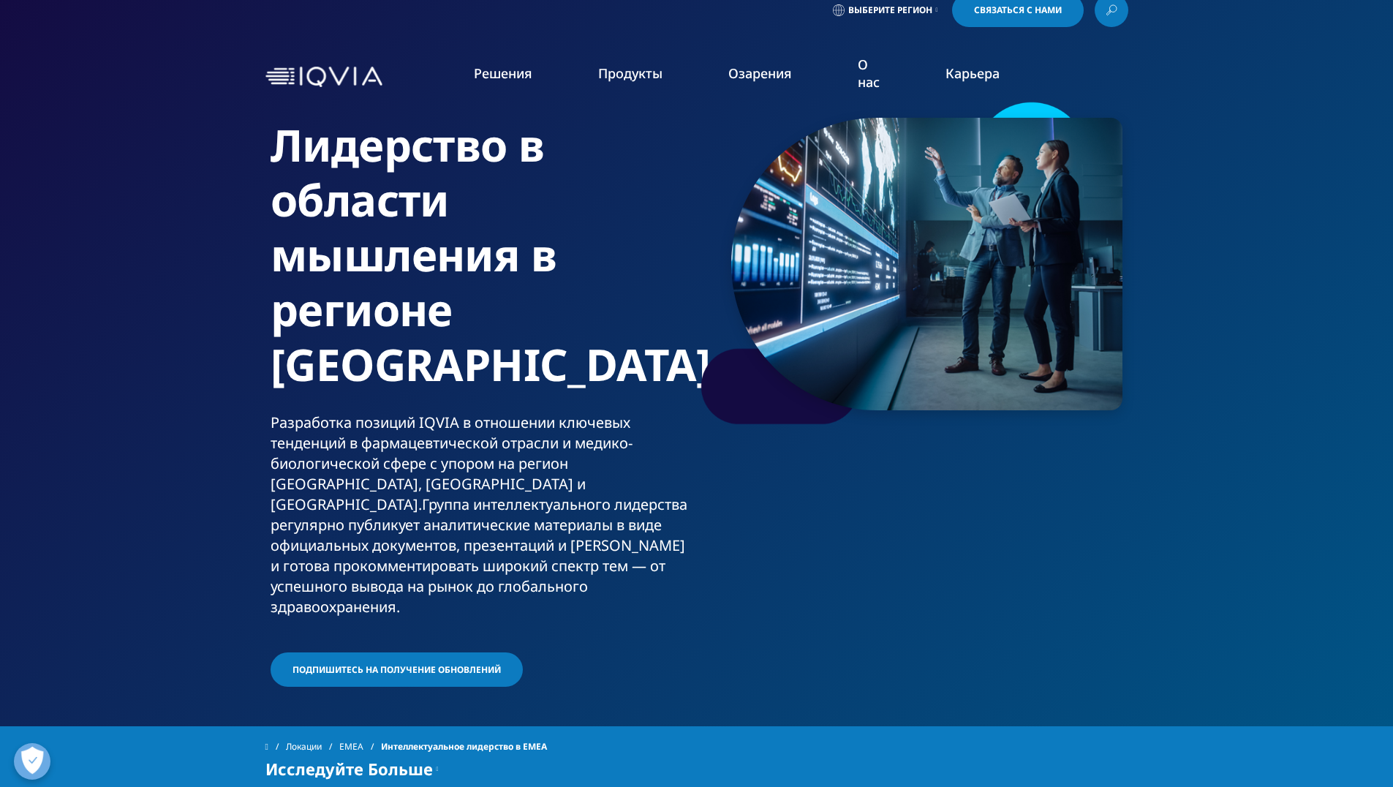
click at [478, 494] on ya-tr-span "Группа интеллектуального лидерства регулярно публикует аналитические материалы …" at bounding box center [479, 555] width 417 height 122
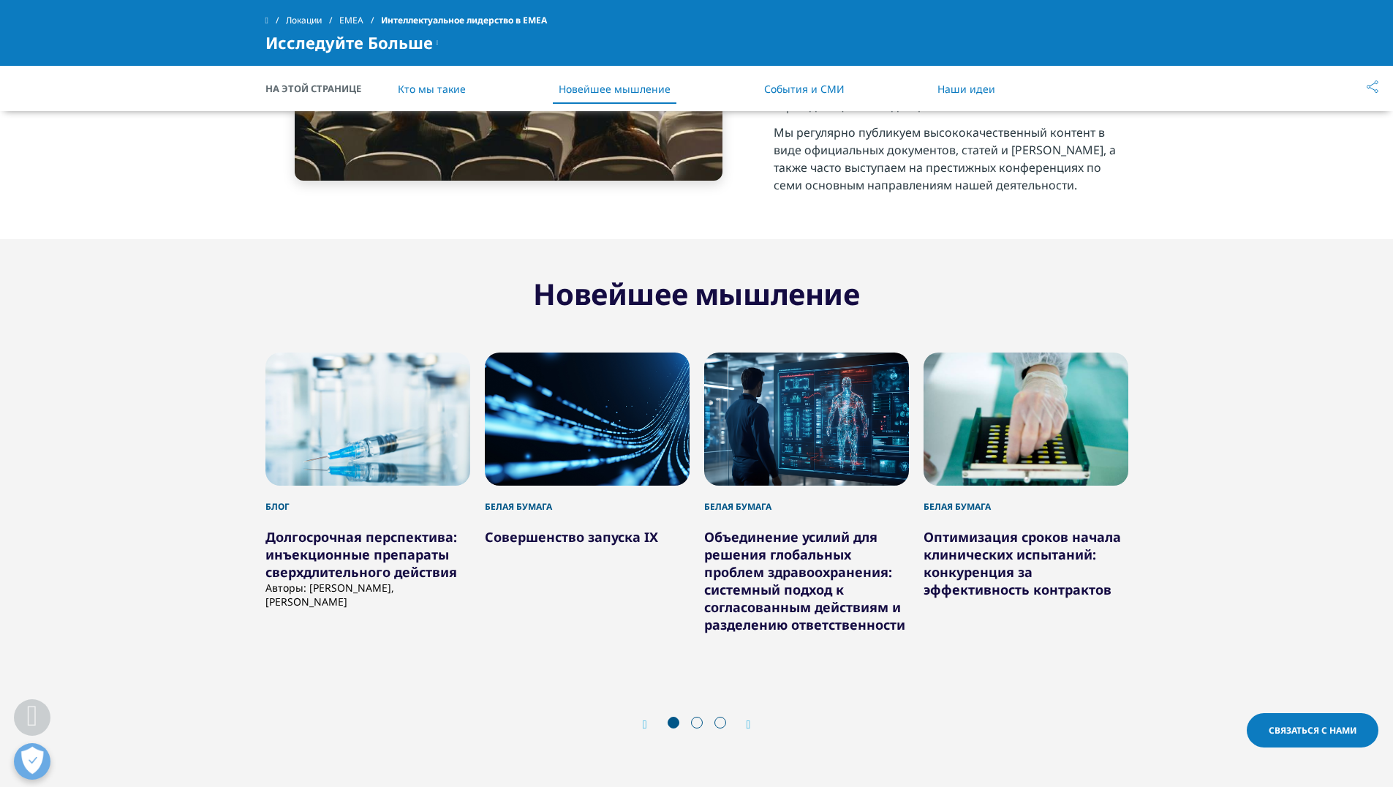
scroll to position [1261, 0]
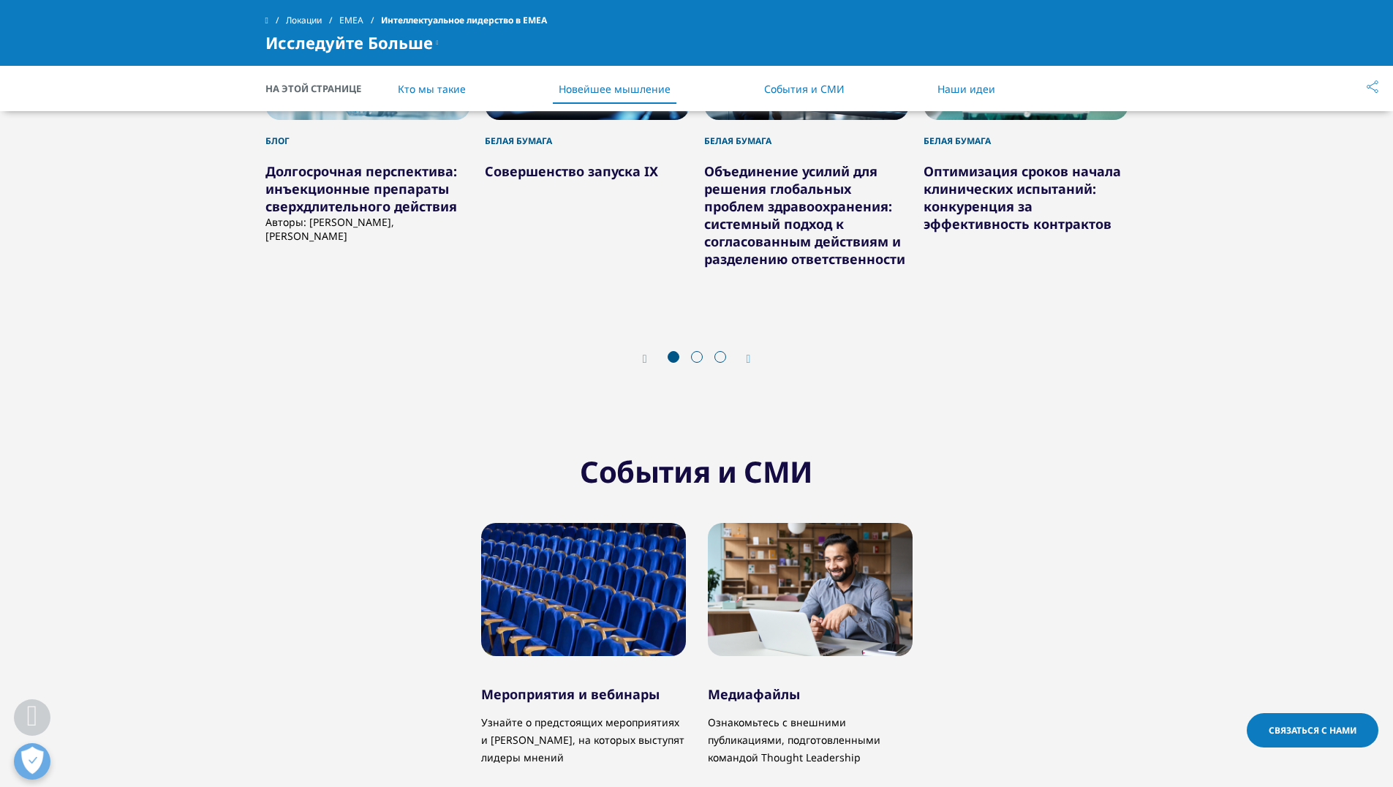
click at [813, 671] on h5 "Медиафайлы" at bounding box center [810, 687] width 205 height 32
click at [835, 523] on div at bounding box center [810, 589] width 205 height 133
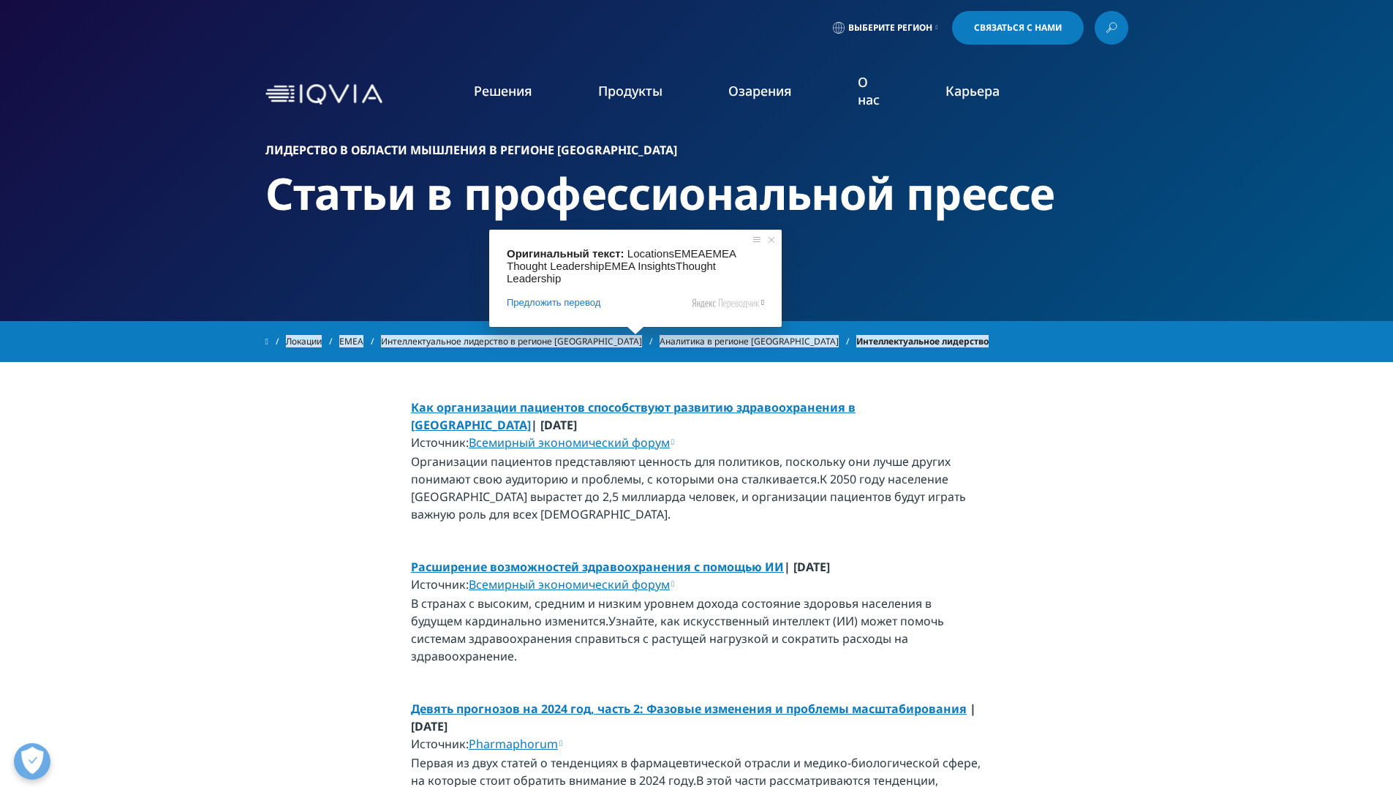
click at [351, 341] on ya-tr-span "EMEA" at bounding box center [351, 341] width 24 height 12
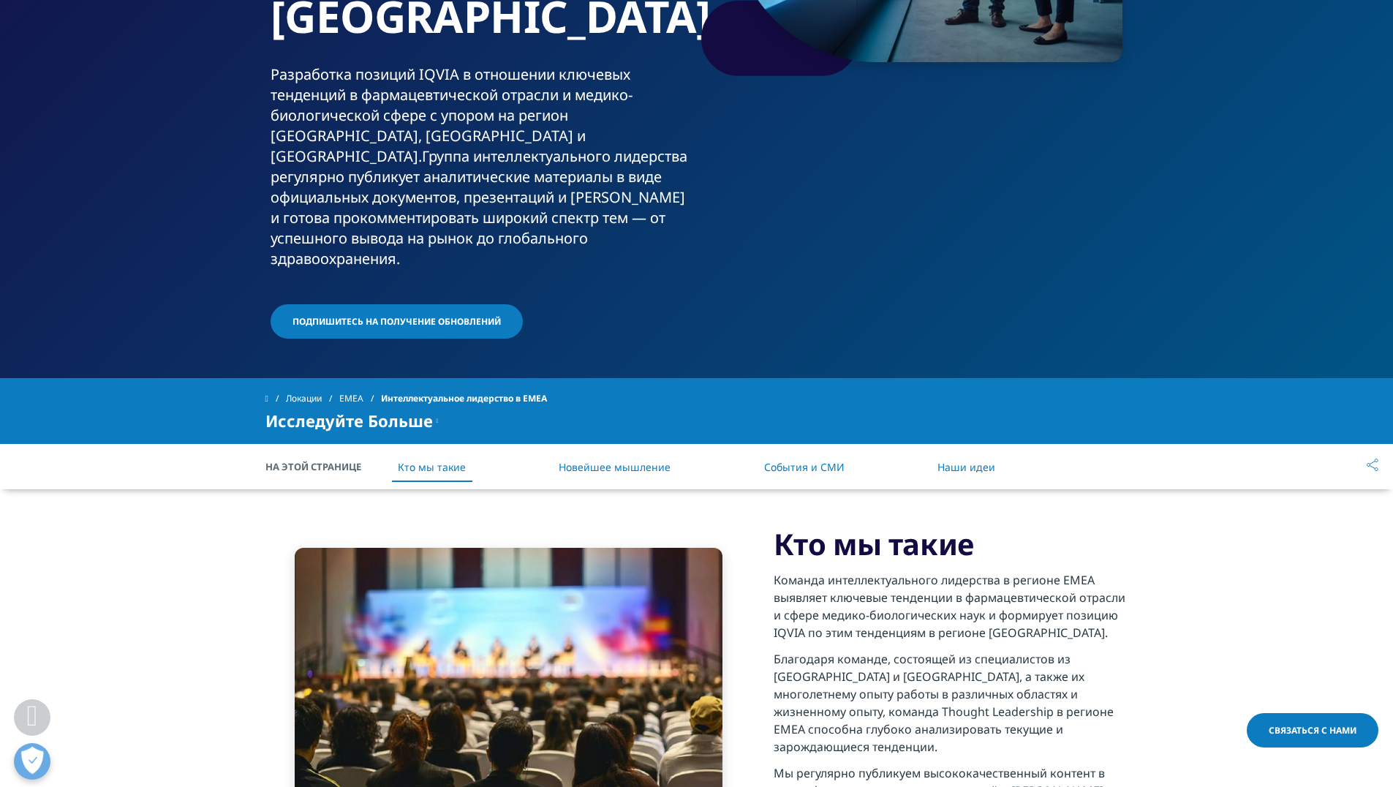
click at [645, 460] on ya-tr-span "Новейшее мышление" at bounding box center [615, 467] width 112 height 14
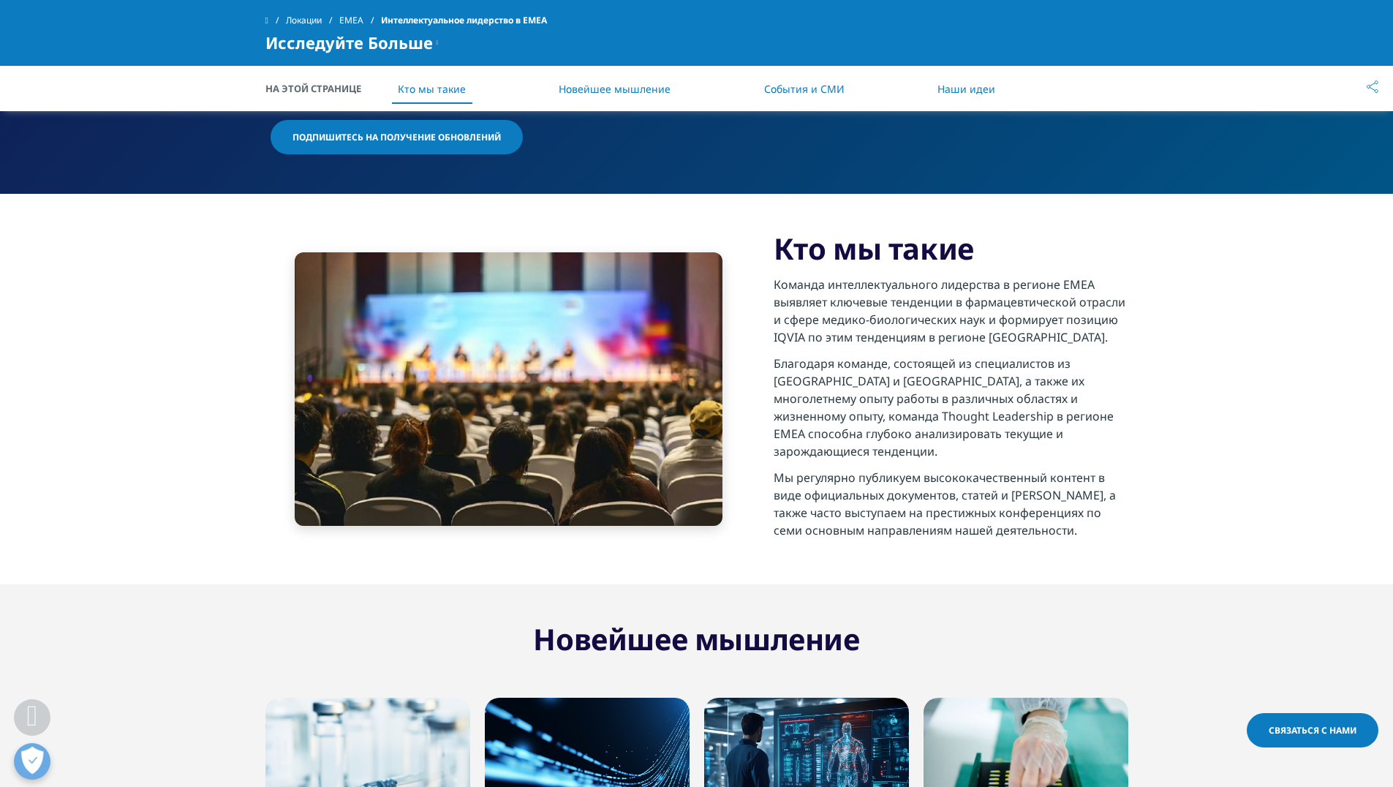
click at [994, 99] on li "Наши идеи" at bounding box center [966, 88] width 87 height 43
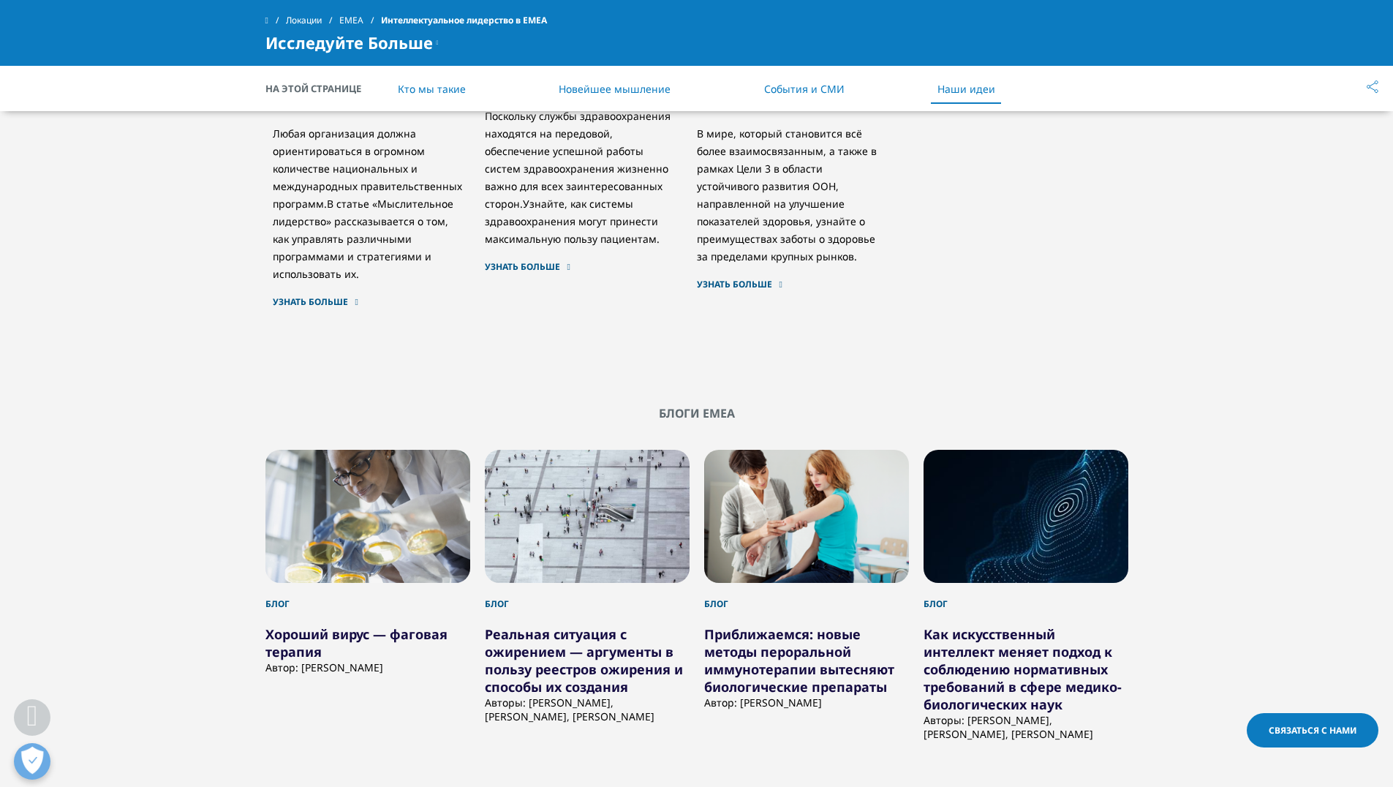
scroll to position [2712, 0]
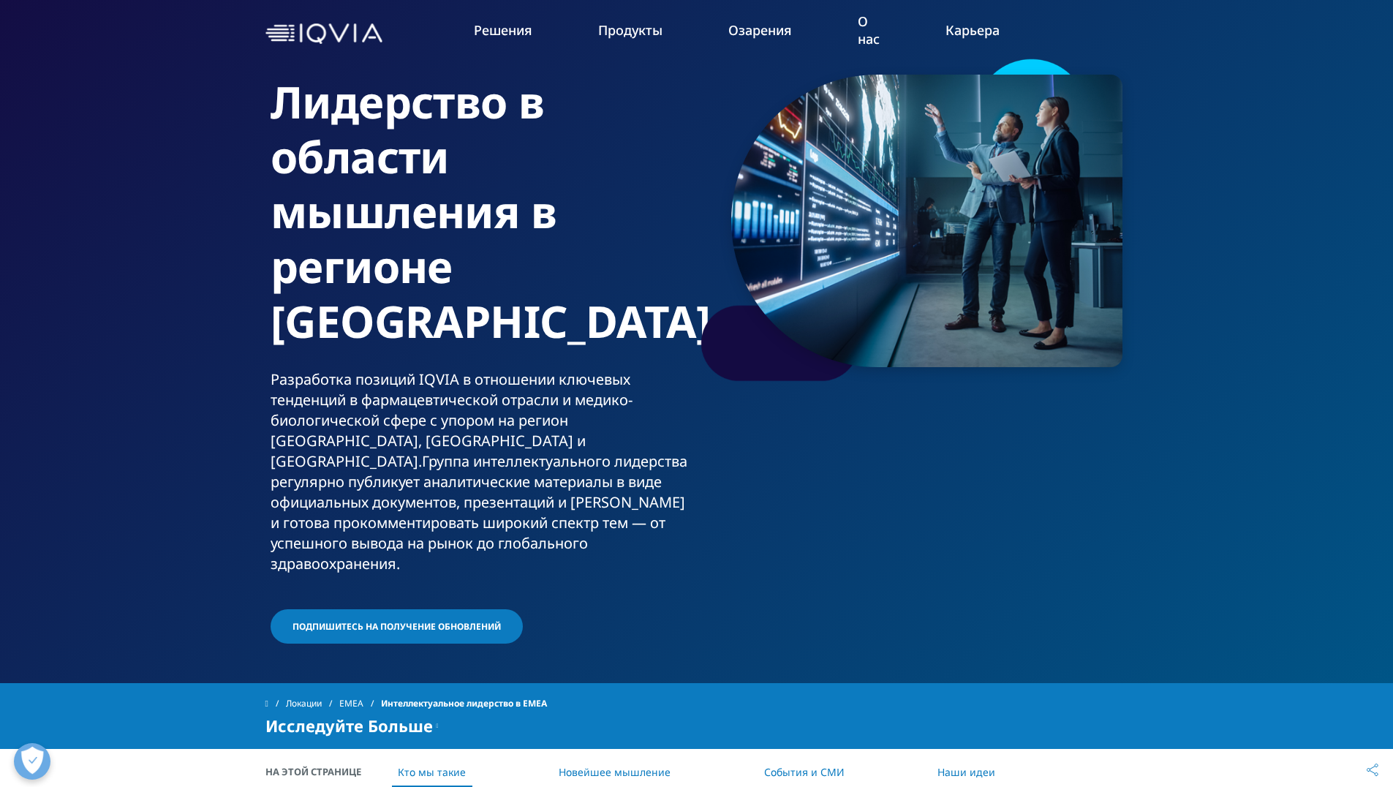
scroll to position [0, 0]
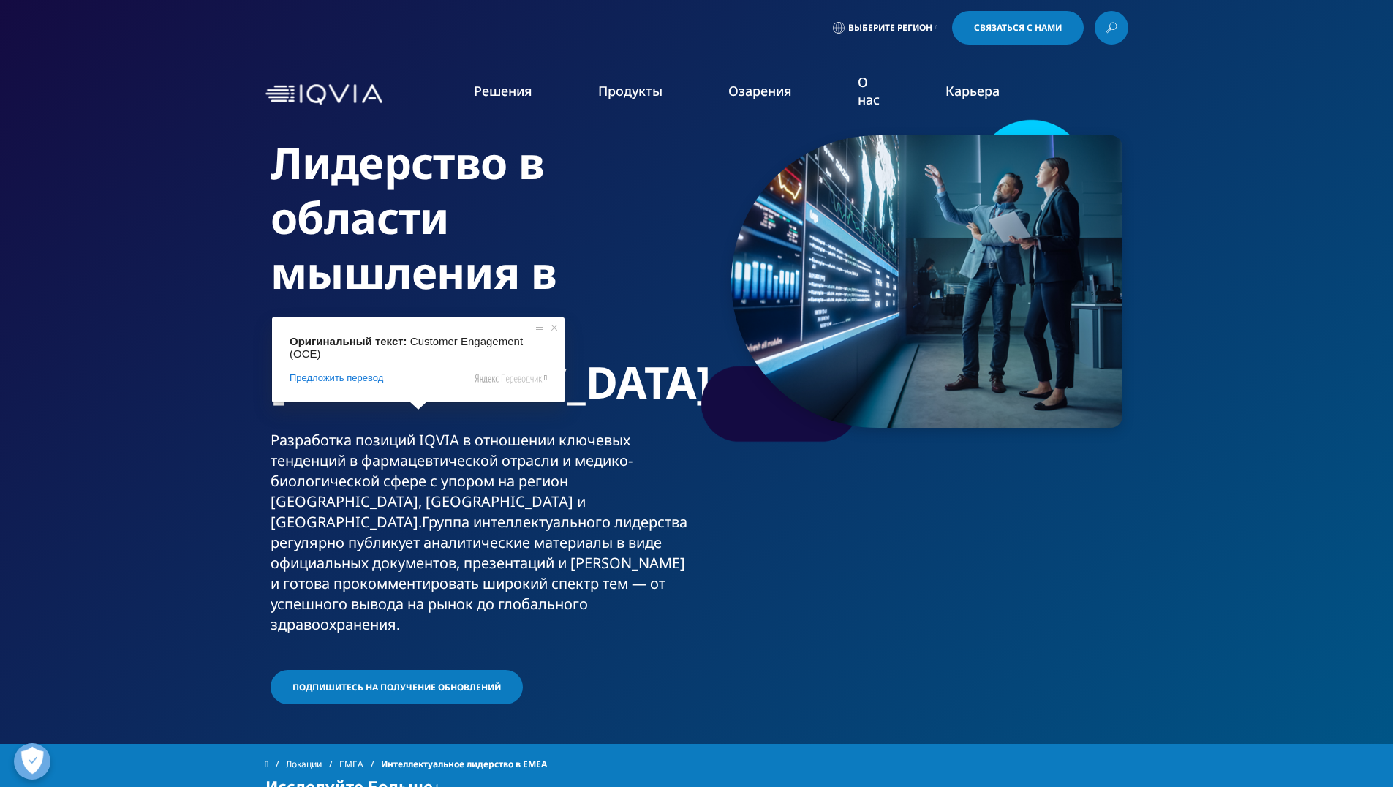
click at [877, 583] on div "Лидерство в области мышления в регионе EMEA Разработка позиций IQVIA в отношени…" at bounding box center [696, 412] width 863 height 590
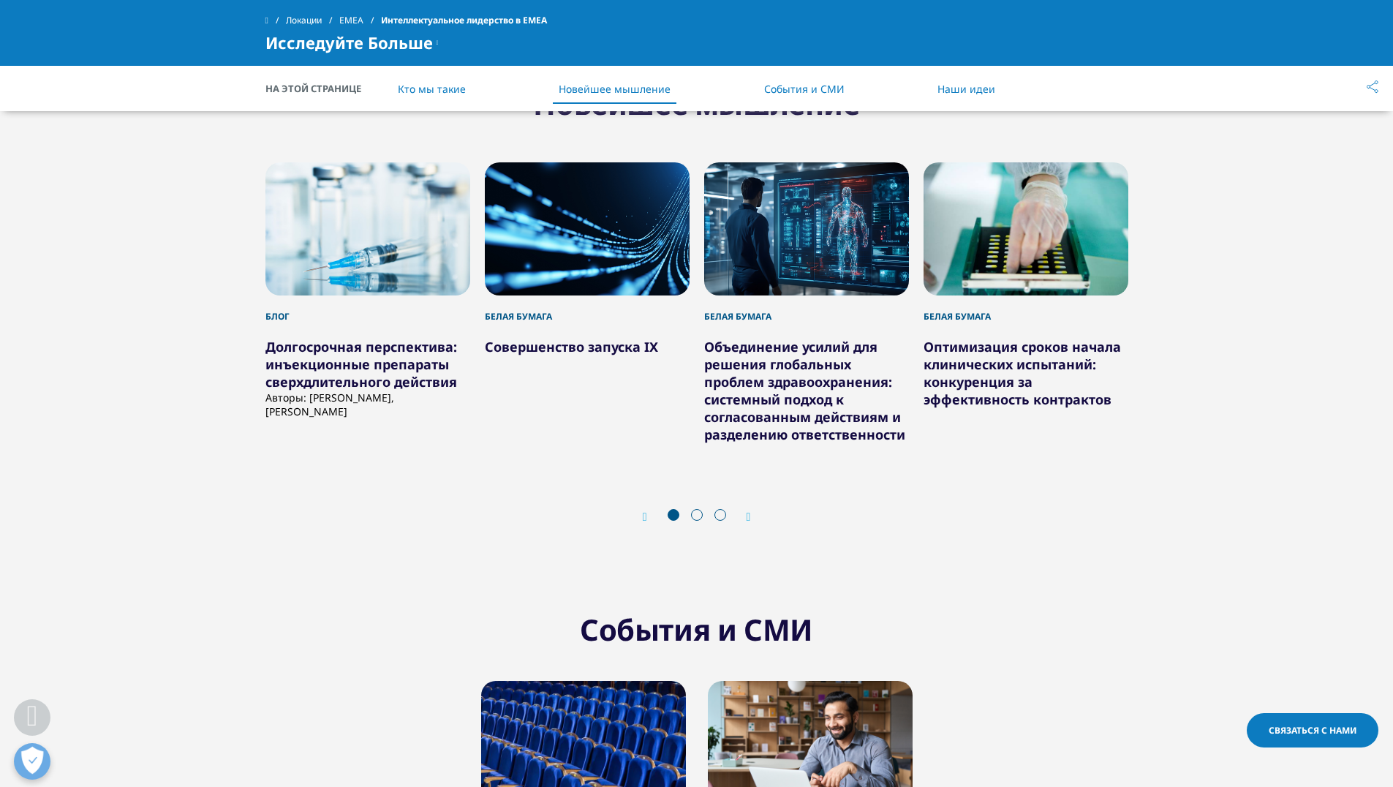
scroll to position [1097, 0]
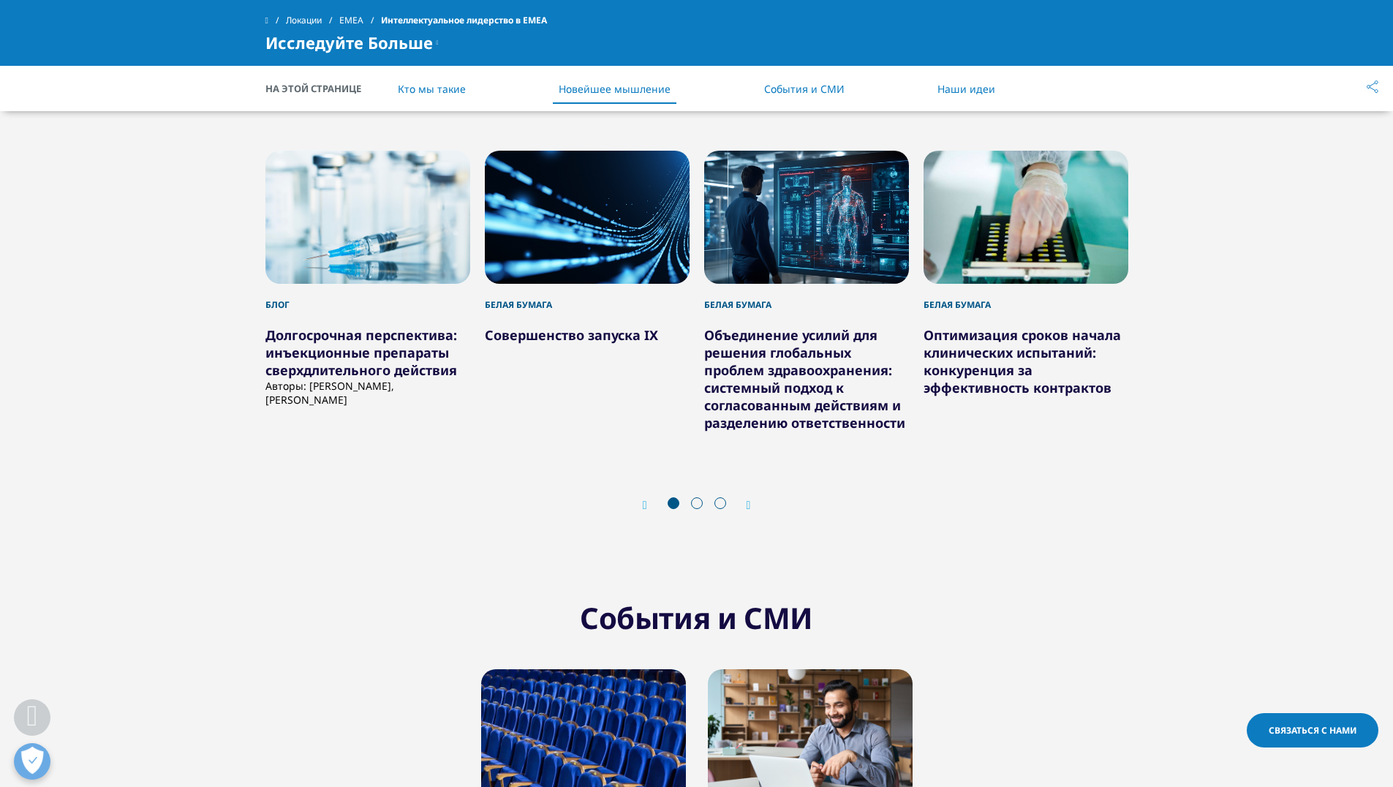
click at [745, 498] on div "Далее" at bounding box center [741, 505] width 19 height 14
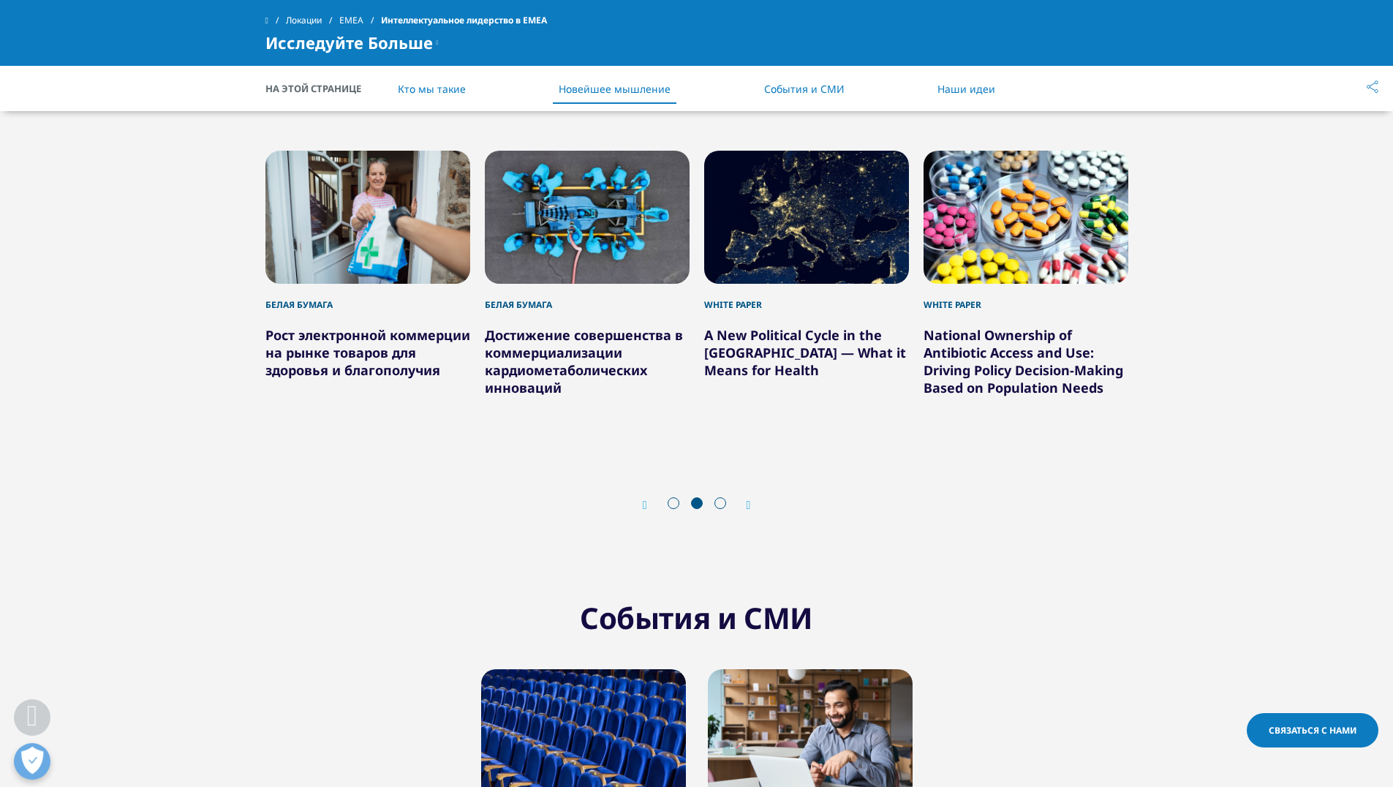
click at [745, 498] on div "Далее" at bounding box center [741, 505] width 19 height 14
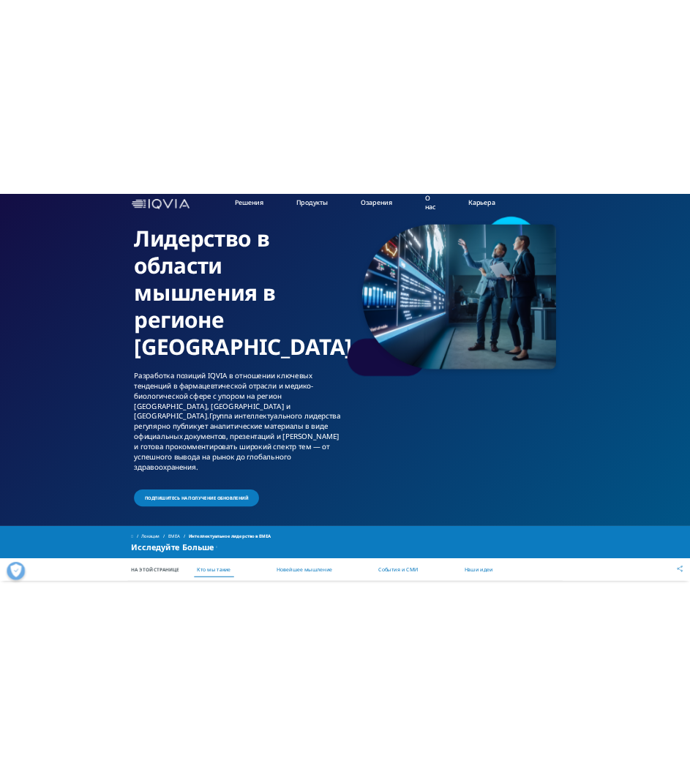
scroll to position [0, 0]
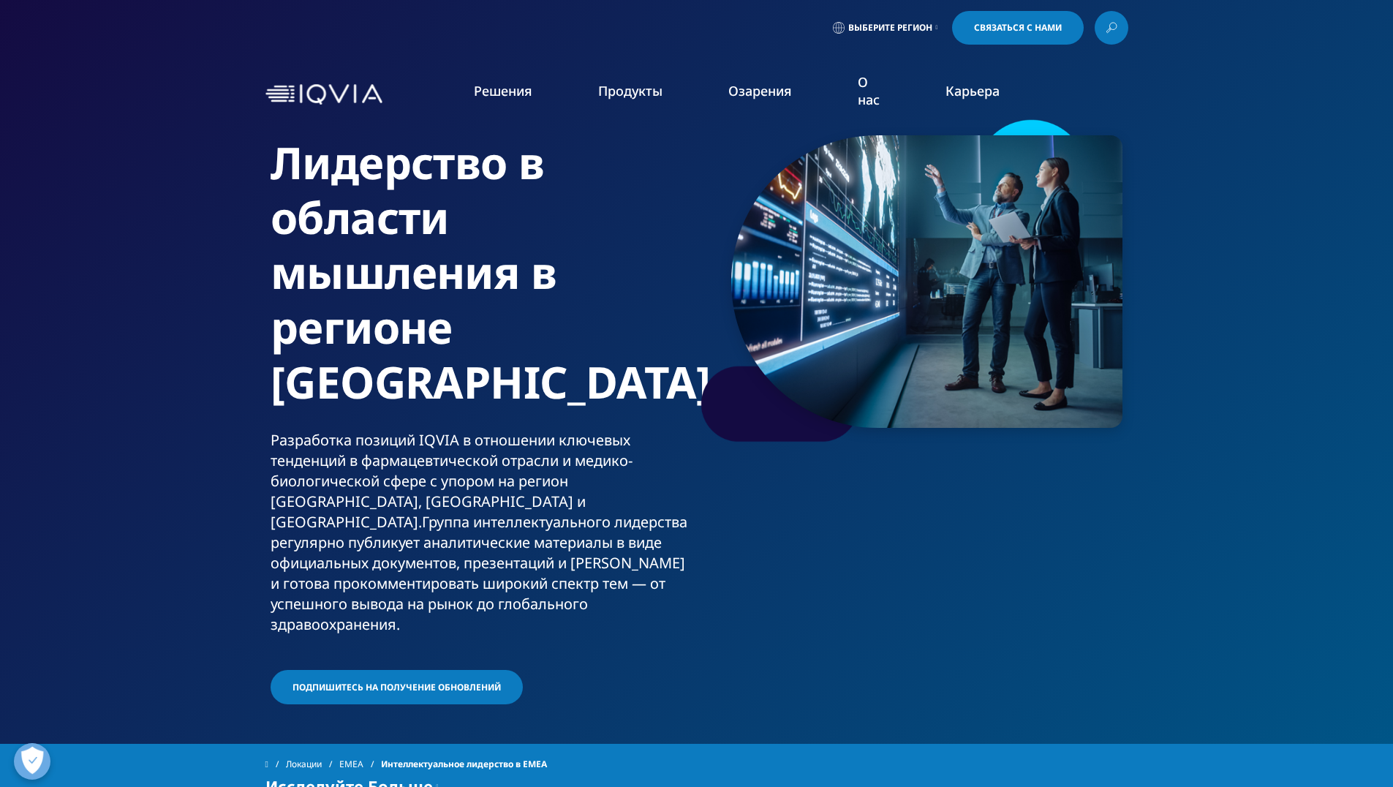
click at [630, 346] on h1 "Лидерство в области мышления в регионе EMEA" at bounding box center [481, 282] width 420 height 295
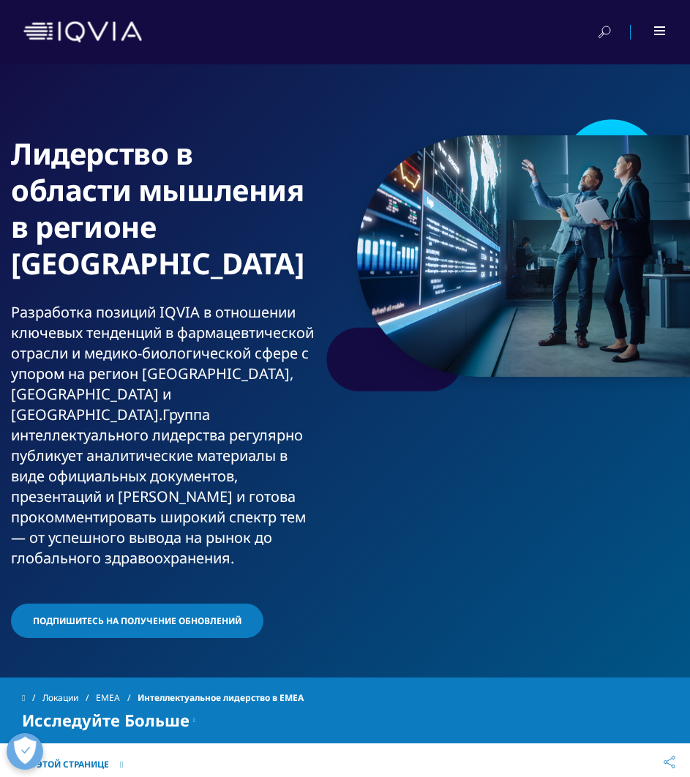
click at [50, 29] on img at bounding box center [82, 31] width 118 height 21
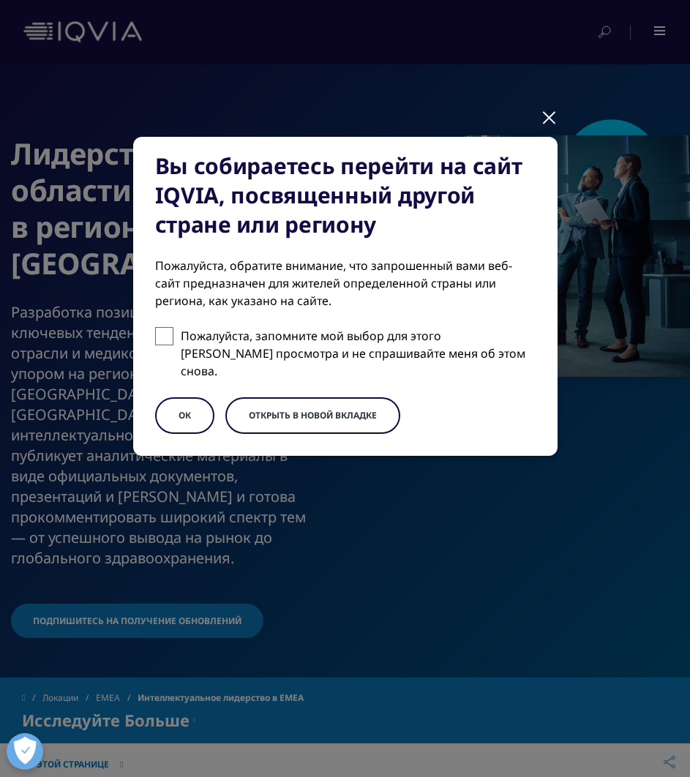
click at [189, 409] on ya-tr-span "ОК" at bounding box center [184, 415] width 12 height 12
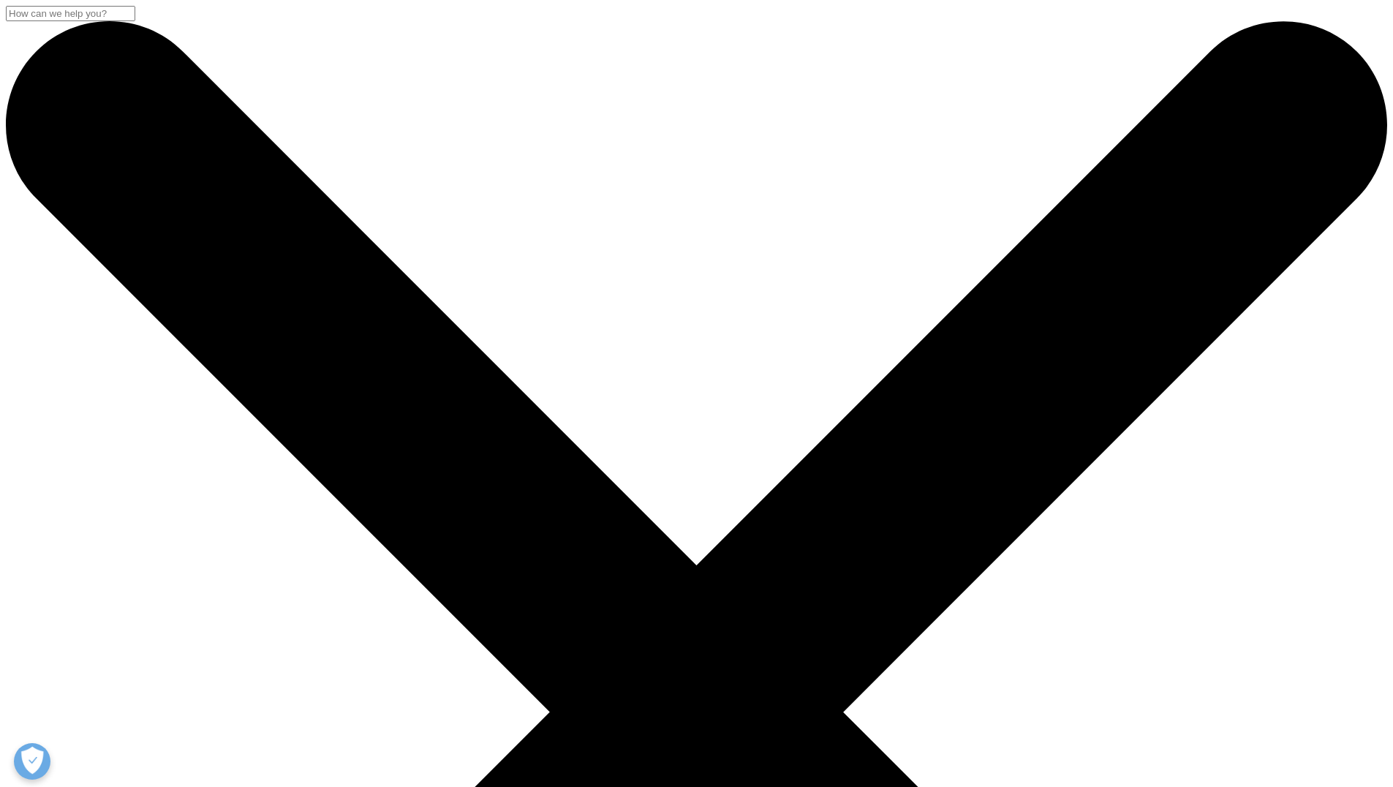
drag, startPoint x: 0, startPoint y: 0, endPoint x: 464, endPoint y: 494, distance: 677.7
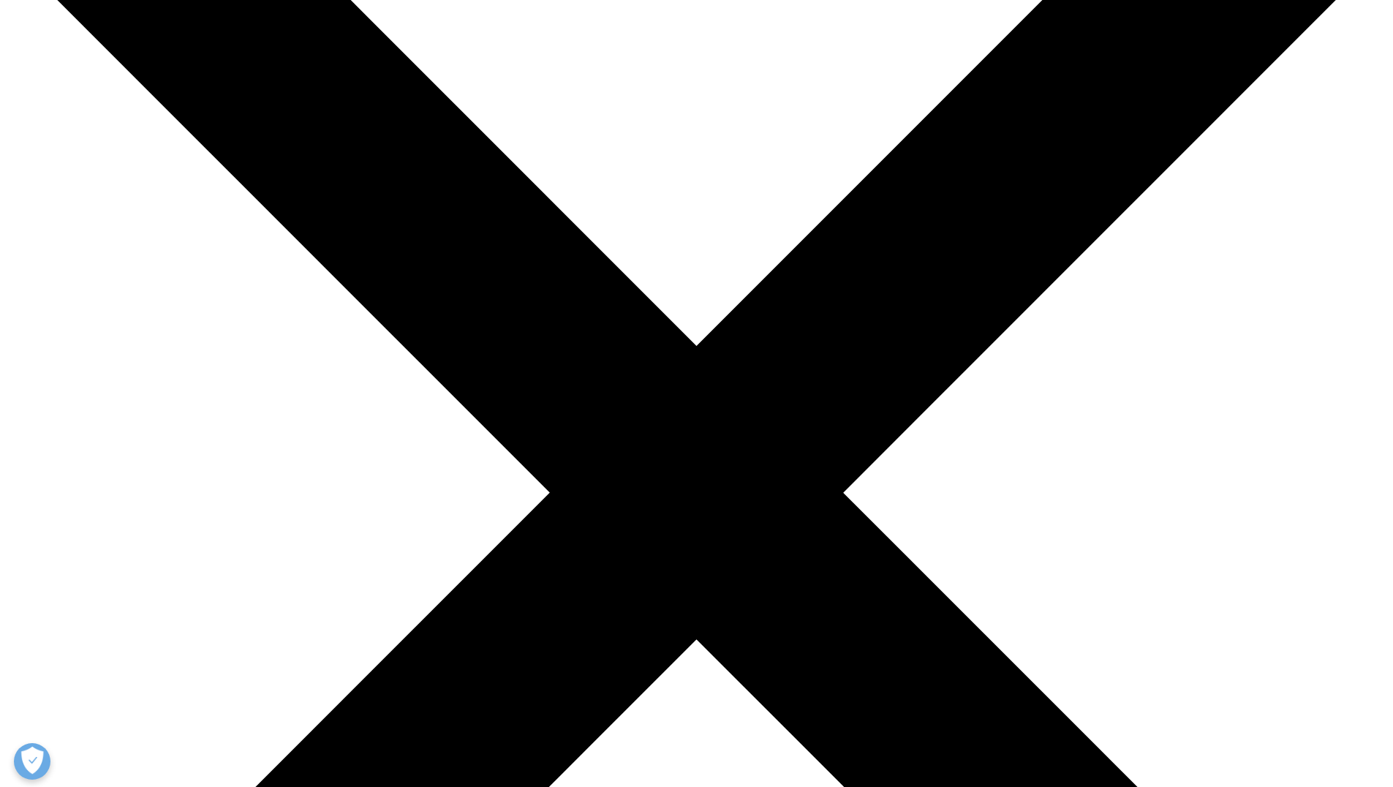
scroll to position [877, 0]
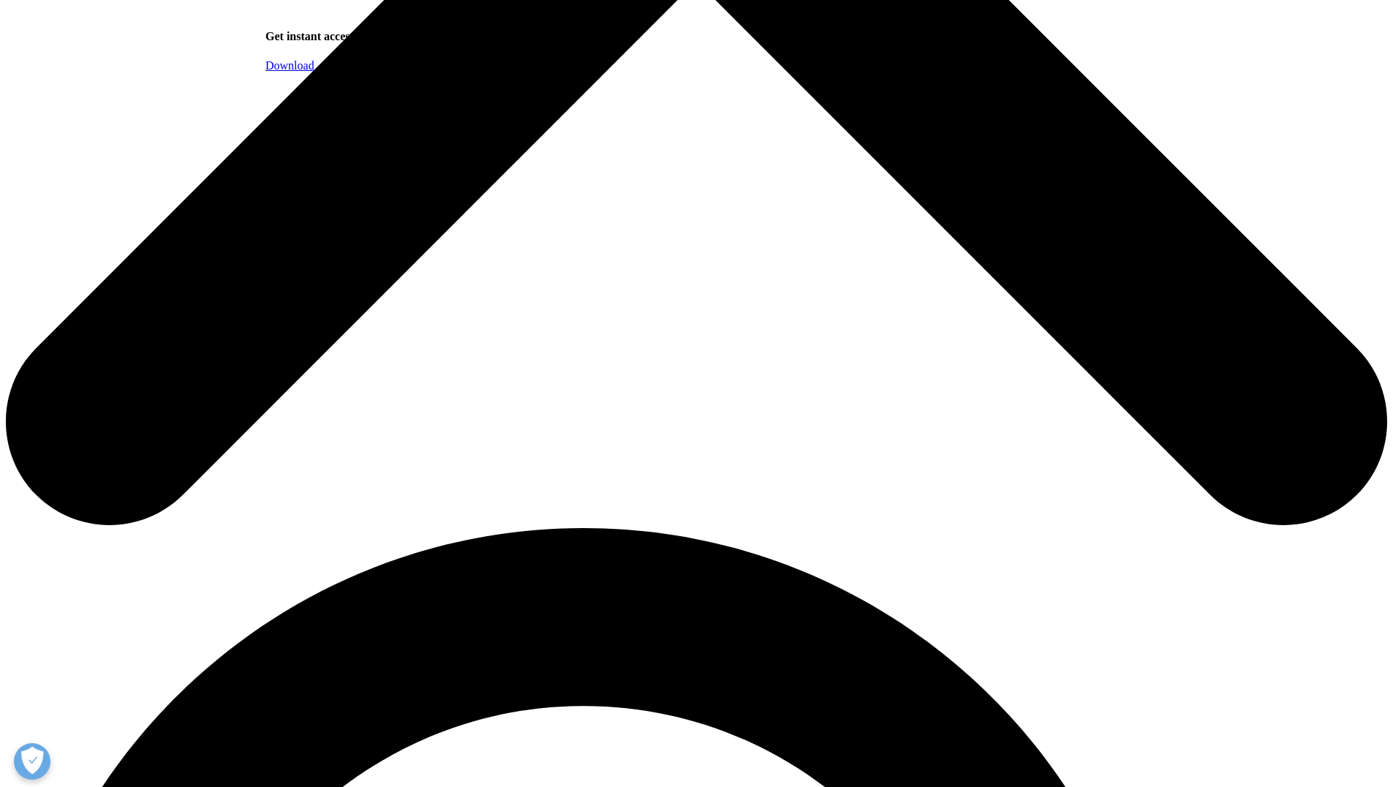
drag, startPoint x: 511, startPoint y: 460, endPoint x: 573, endPoint y: 515, distance: 82.9
drag, startPoint x: 380, startPoint y: 547, endPoint x: 649, endPoint y: 546, distance: 269.1
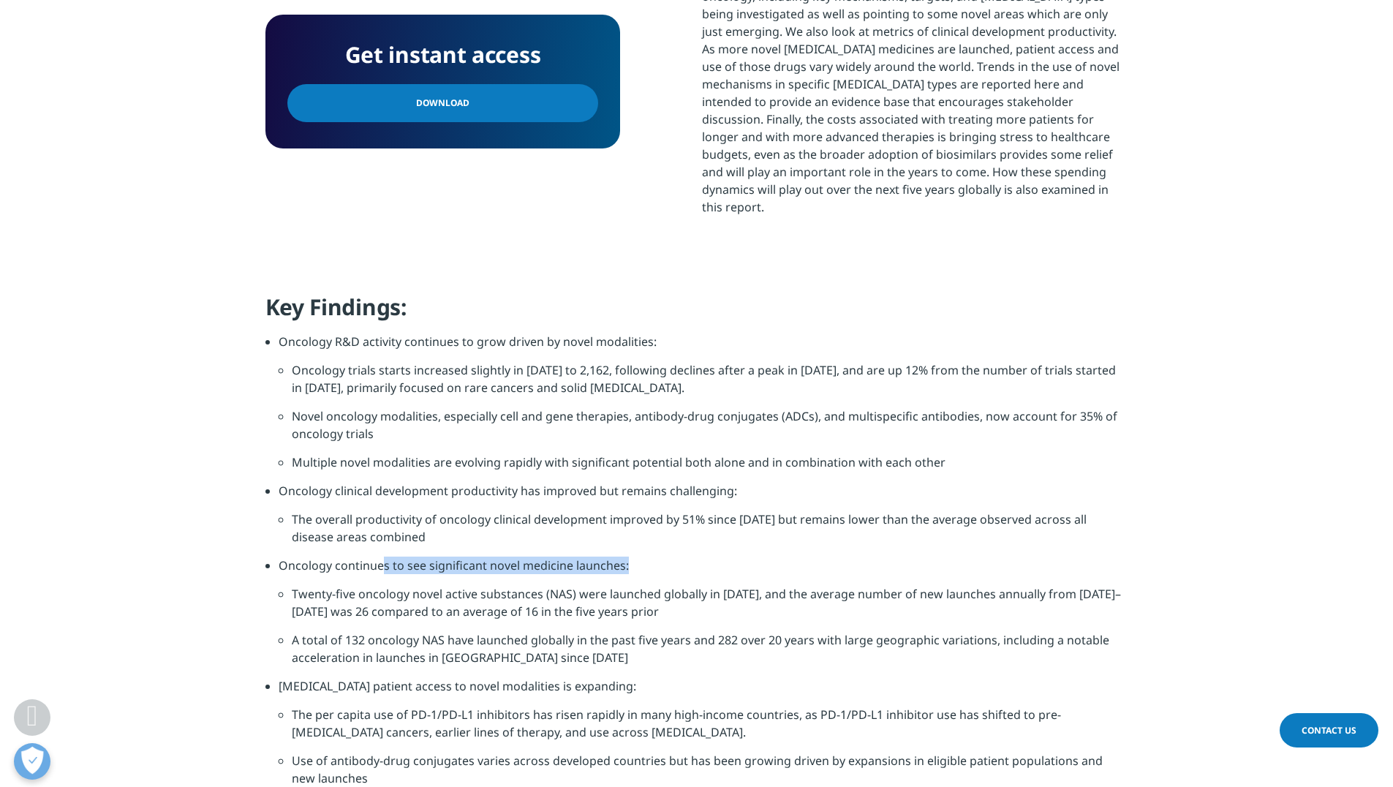
click at [649, 556] on li "Oncology continues to see significant novel medicine launches:" at bounding box center [704, 570] width 850 height 29
click at [633, 586] on li "Twenty-five oncology novel active substances (NAS) were launched globally in [D…" at bounding box center [710, 609] width 837 height 46
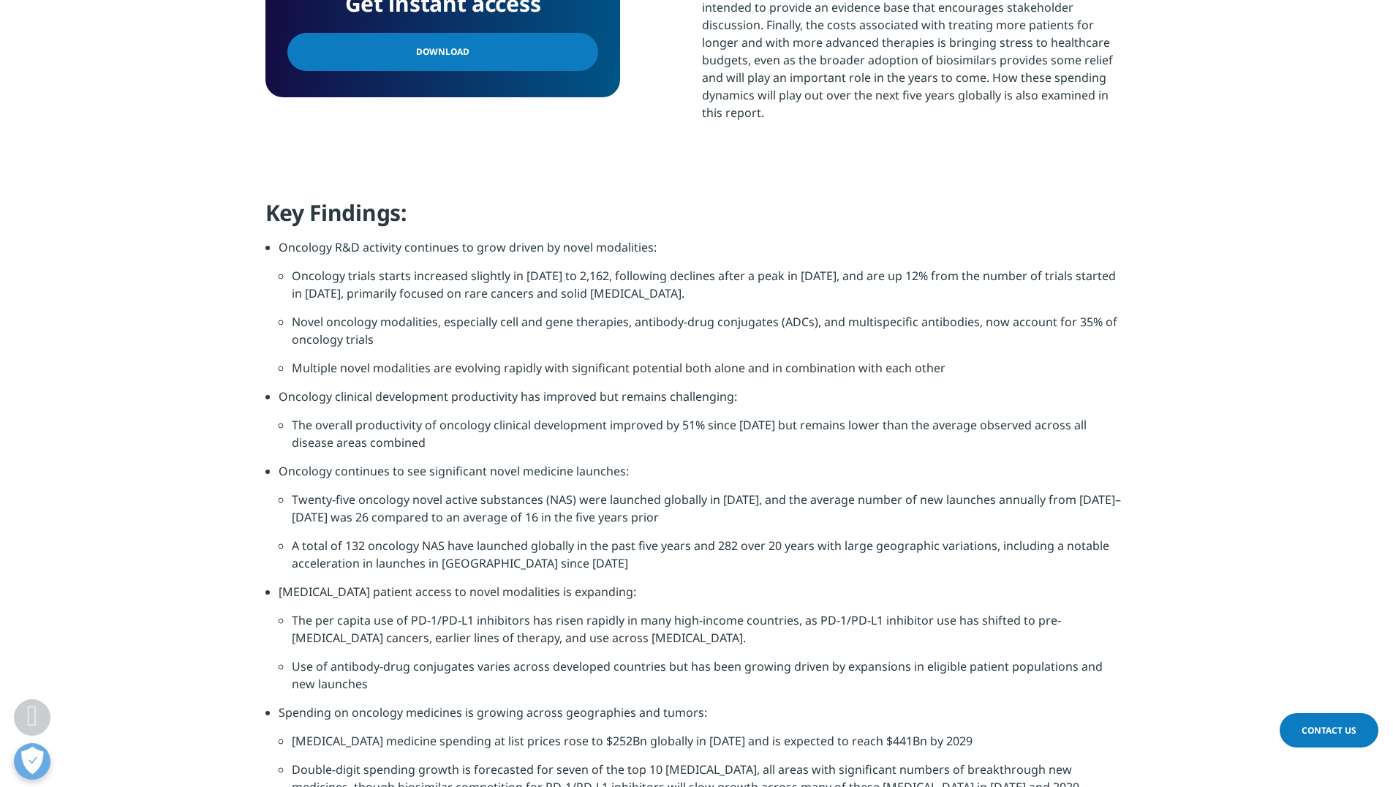
scroll to position [1170, 0]
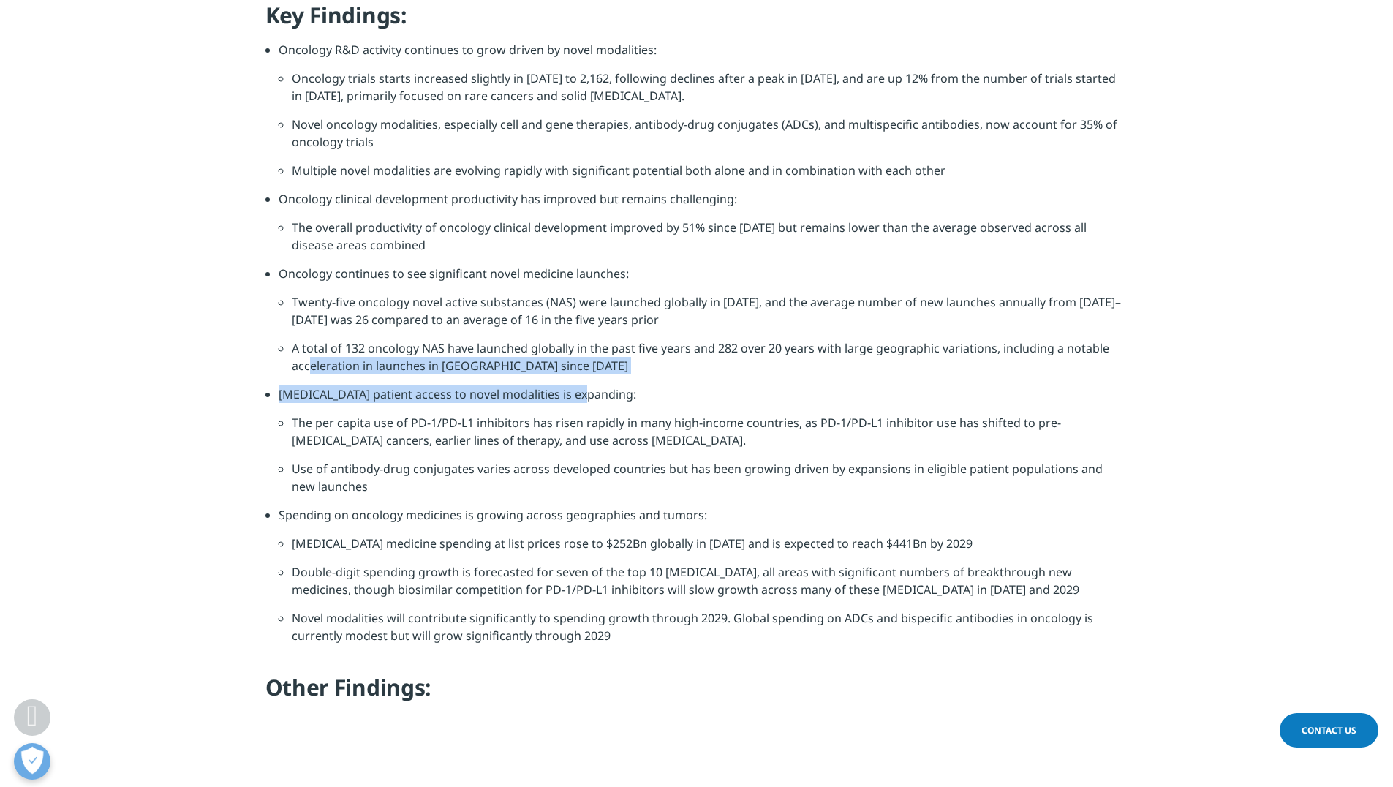
drag, startPoint x: 313, startPoint y: 347, endPoint x: 732, endPoint y: 360, distance: 419.2
click at [732, 360] on div "Key Findings: Oncology R&D activity continues to grow driven by novel modalitie…" at bounding box center [696, 357] width 863 height 712
click at [733, 385] on li "[MEDICAL_DATA] patient access to novel modalities is expanding:" at bounding box center [704, 399] width 850 height 29
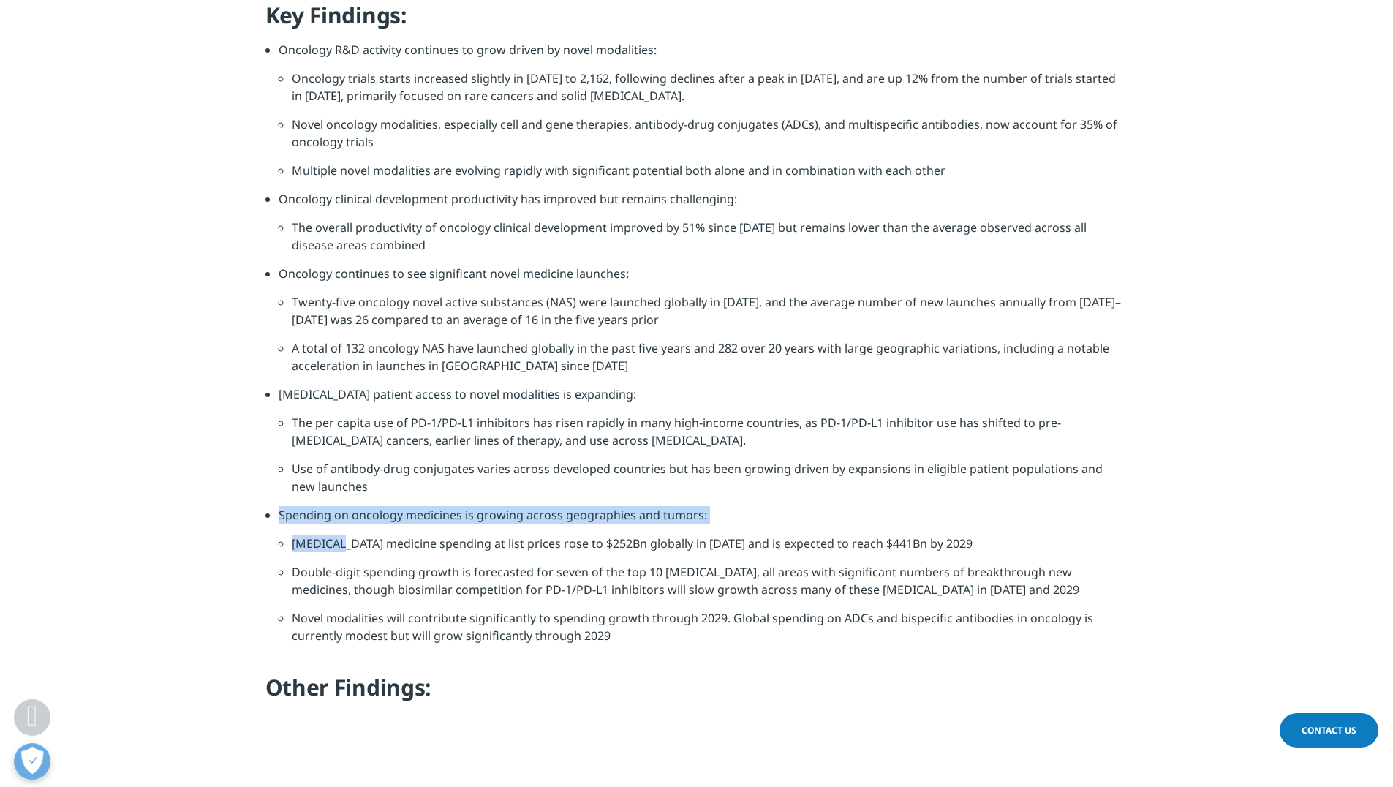
drag, startPoint x: 341, startPoint y: 499, endPoint x: 431, endPoint y: 460, distance: 98.9
click at [426, 462] on div "Key Findings: Oncology R&D activity continues to grow driven by novel modalitie…" at bounding box center [696, 357] width 863 height 712
click at [511, 563] on li "Double-digit spending growth is forecasted for seven of the top 10 [MEDICAL_DAT…" at bounding box center [710, 586] width 837 height 46
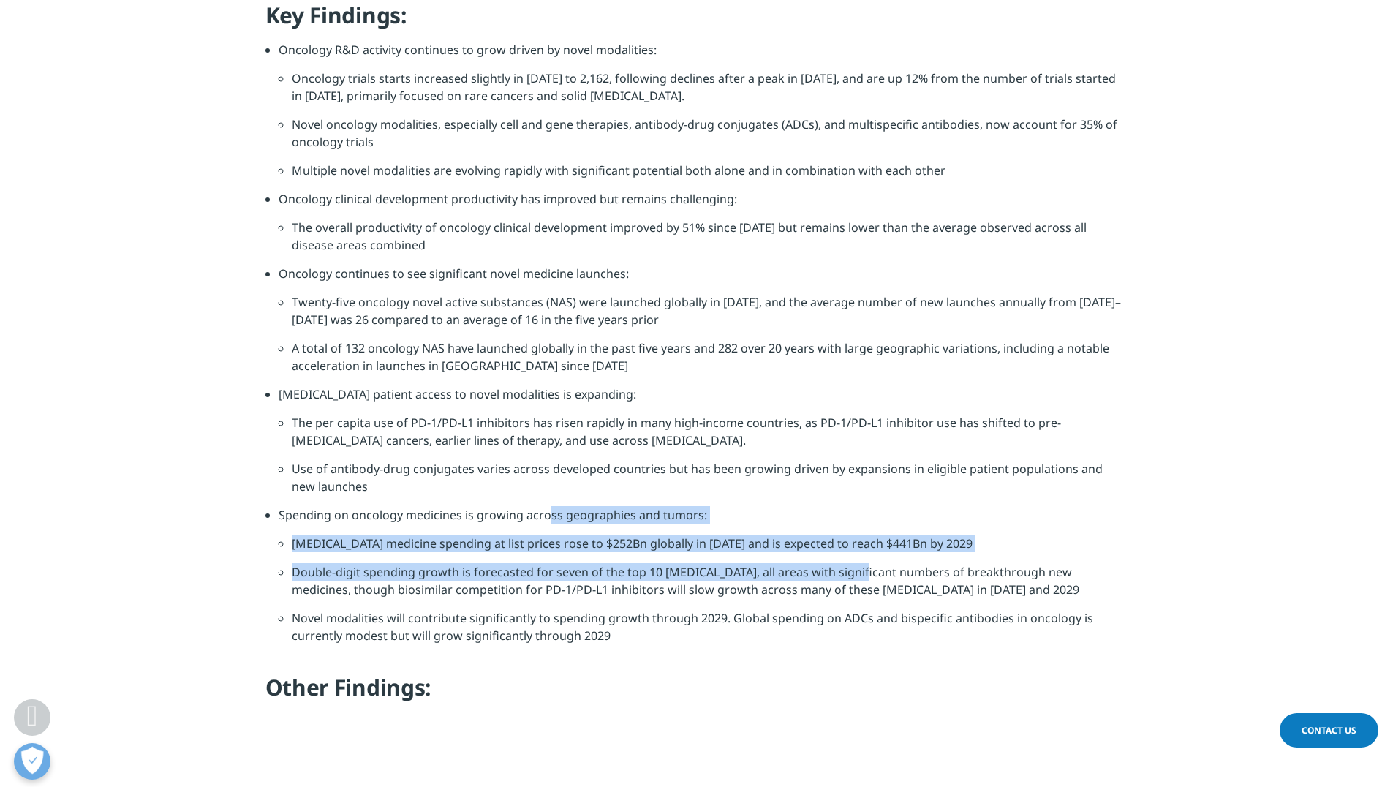
drag, startPoint x: 546, startPoint y: 493, endPoint x: 912, endPoint y: 662, distance: 403.7
click at [873, 533] on ul "Spending on oncology medicines is growing across geographies and [MEDICAL_DATA]…" at bounding box center [696, 580] width 863 height 149
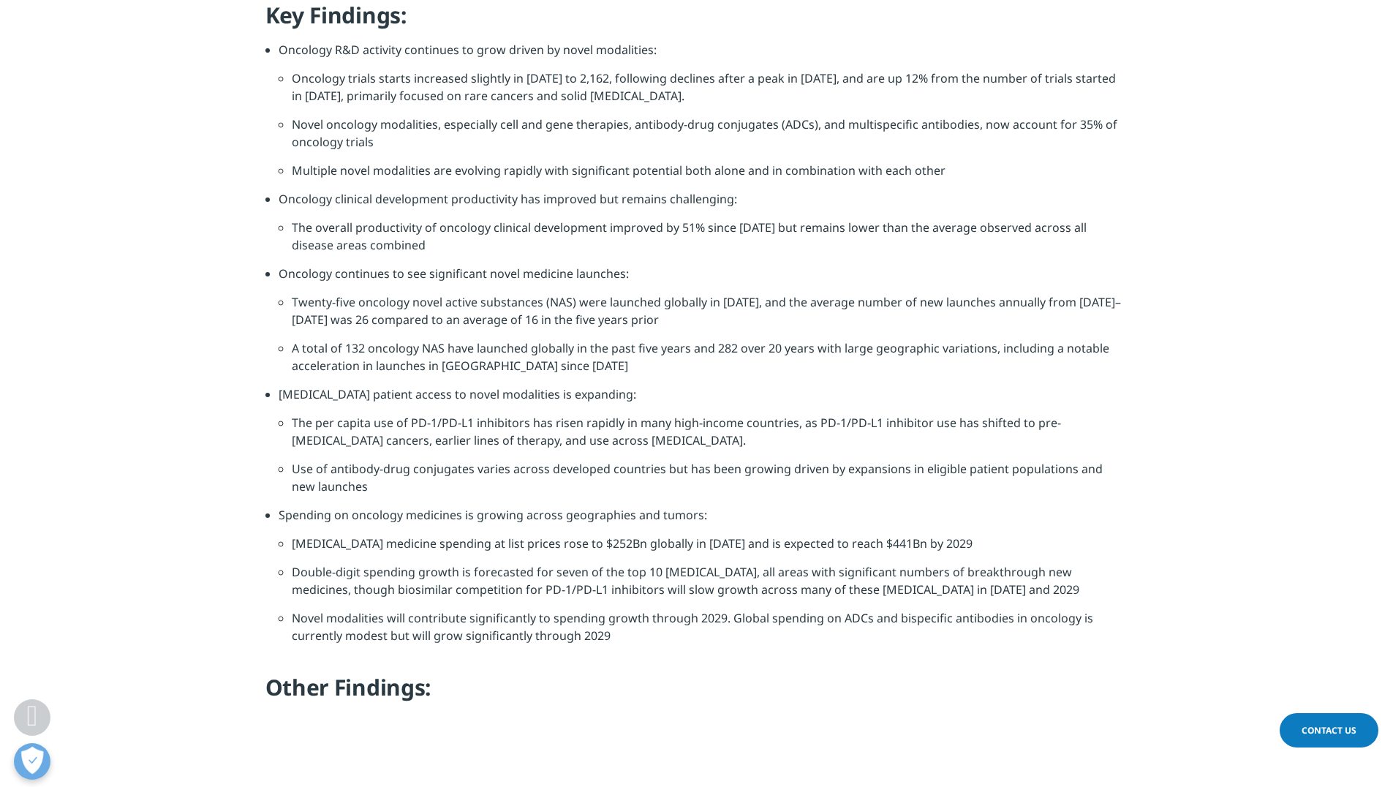
click at [981, 463] on li "Use of antibody-drug conjugates varies across developed countries but has been …" at bounding box center [710, 483] width 837 height 46
